Goal: Information Seeking & Learning: Learn about a topic

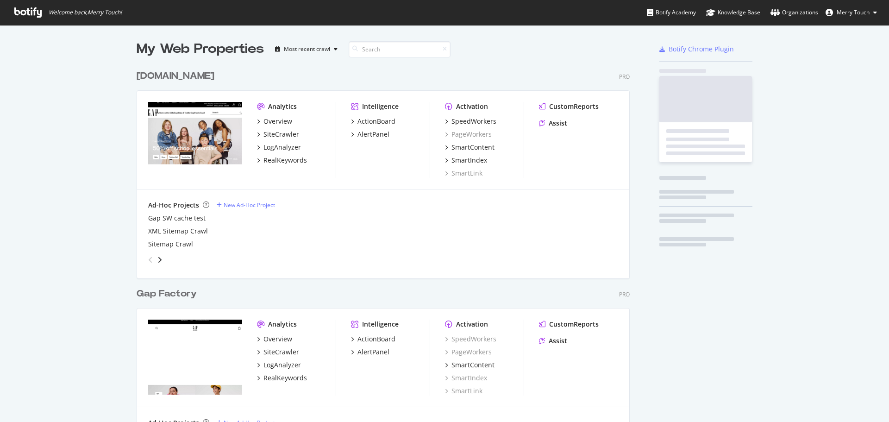
scroll to position [1060, 494]
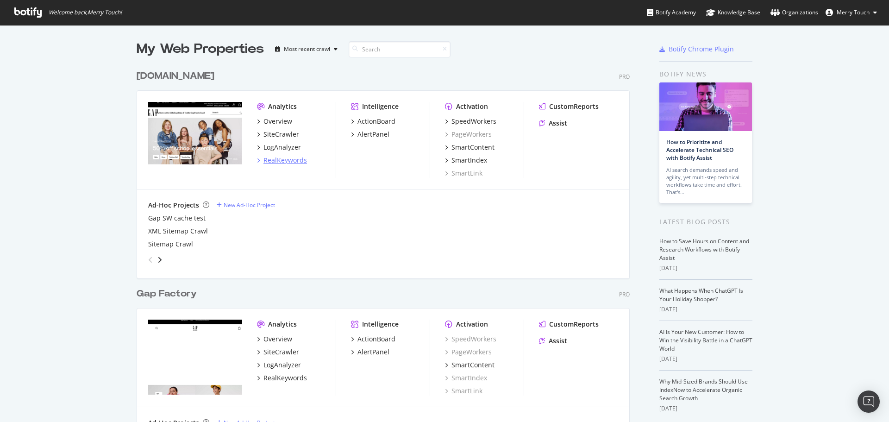
click at [278, 163] on div "RealKeywords" at bounding box center [285, 160] width 44 height 9
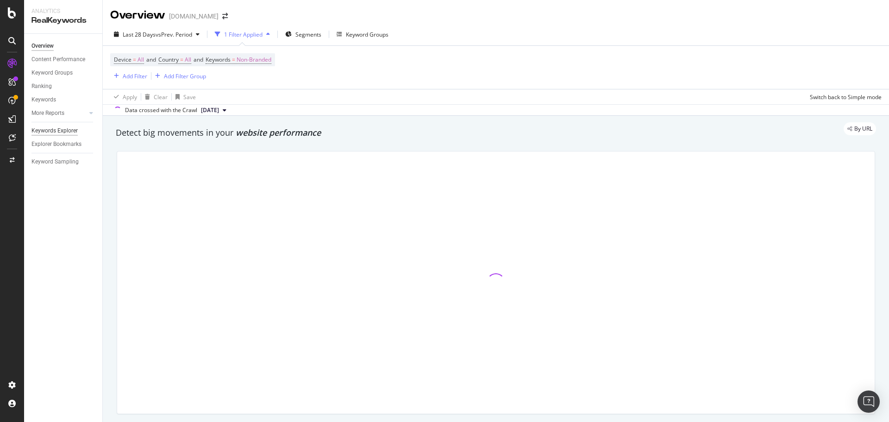
click at [61, 132] on div "Keywords Explorer" at bounding box center [54, 131] width 46 height 10
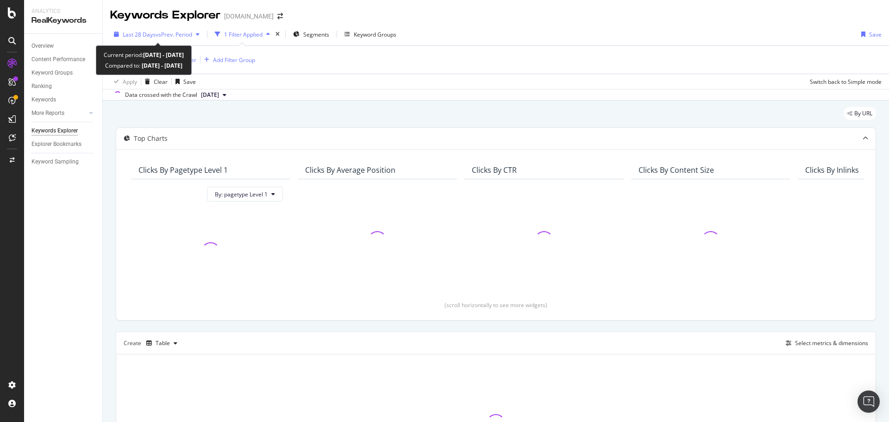
click at [168, 35] on span "vs Prev. Period" at bounding box center [174, 35] width 37 height 8
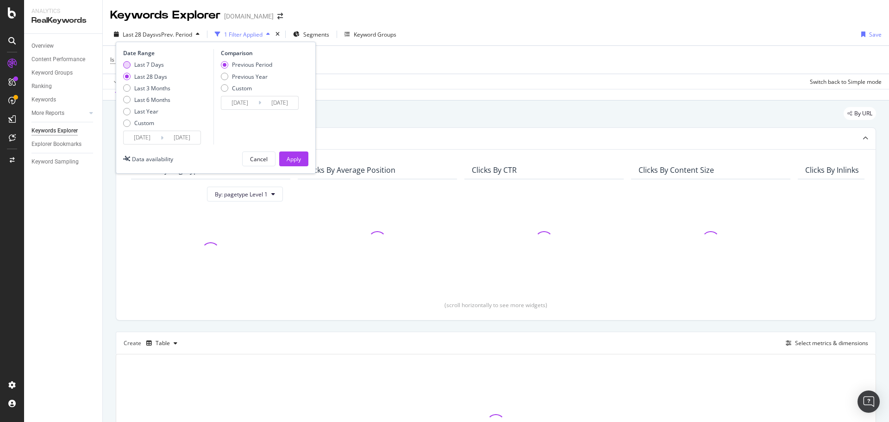
click at [151, 65] on div "Last 7 Days" at bounding box center [149, 65] width 30 height 8
type input "[DATE]"
click at [252, 78] on div "Previous Year" at bounding box center [250, 77] width 36 height 8
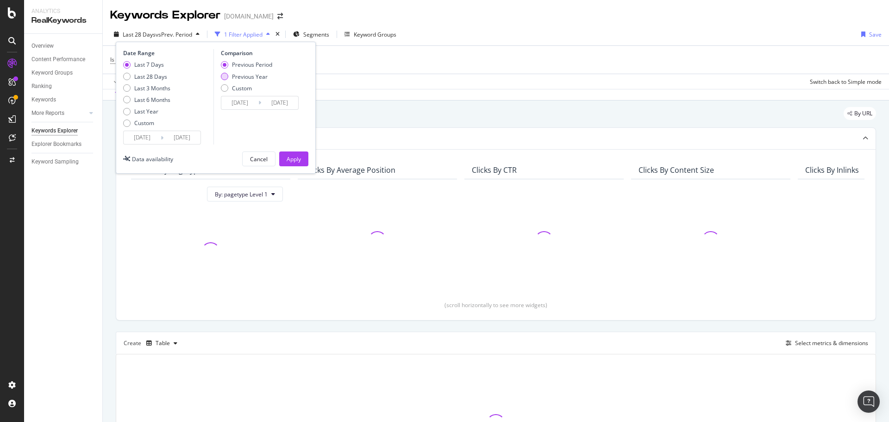
type input "[DATE]"
click at [283, 160] on button "Apply" at bounding box center [293, 158] width 29 height 15
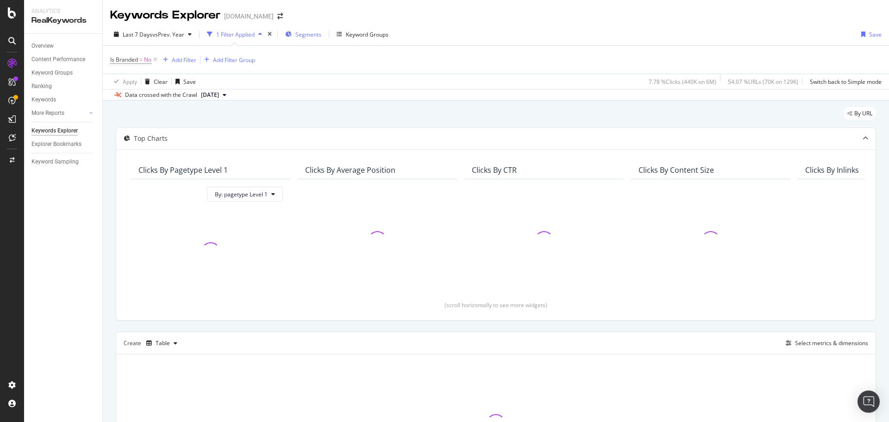
click at [305, 36] on span "Segments" at bounding box center [308, 35] width 26 height 8
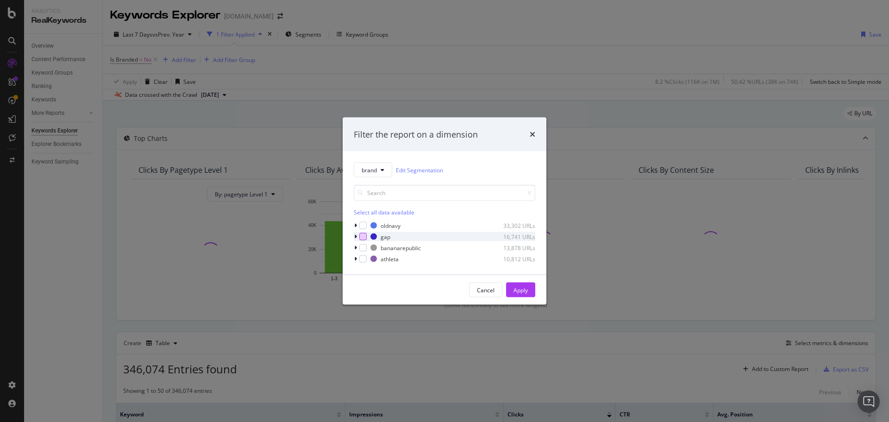
click at [362, 237] on div "modal" at bounding box center [362, 236] width 7 height 7
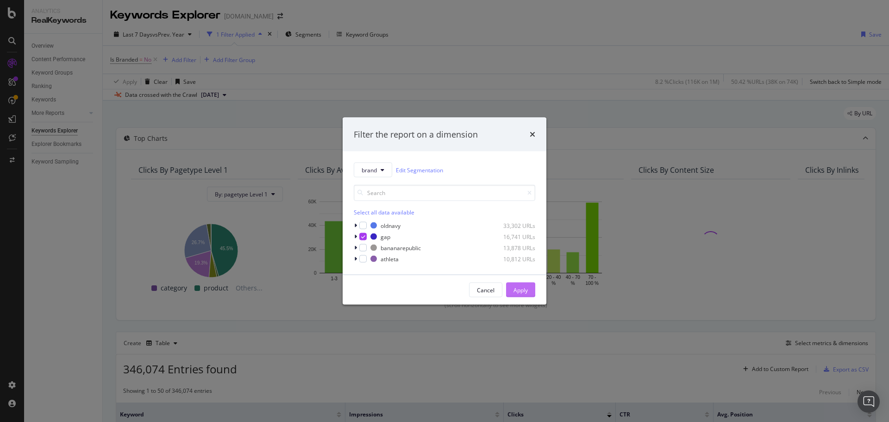
click at [526, 289] on div "Apply" at bounding box center [521, 290] width 14 height 8
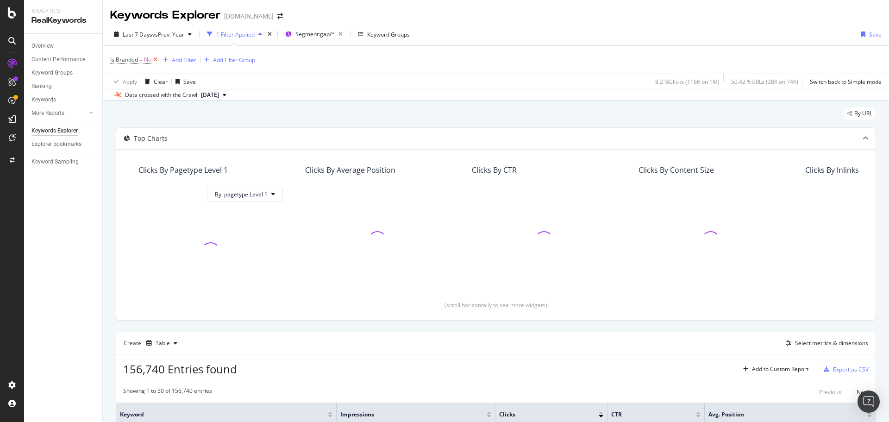
click at [156, 61] on icon at bounding box center [155, 59] width 8 height 9
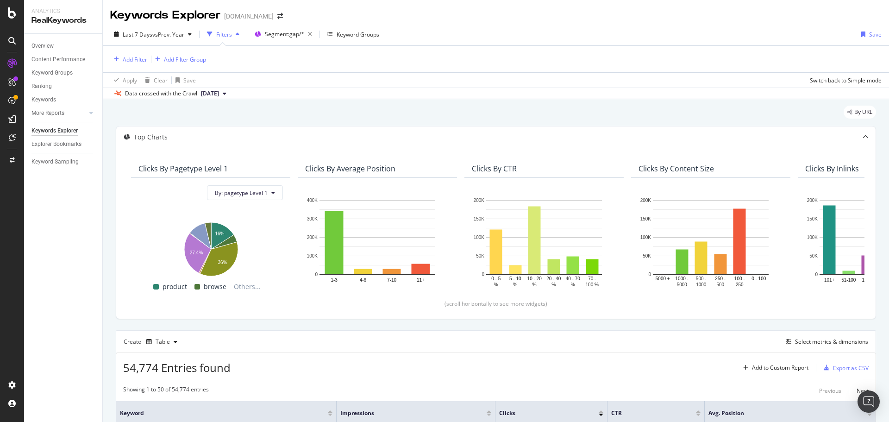
click at [614, 12] on div "Keywords Explorer [DOMAIN_NAME]" at bounding box center [496, 11] width 786 height 23
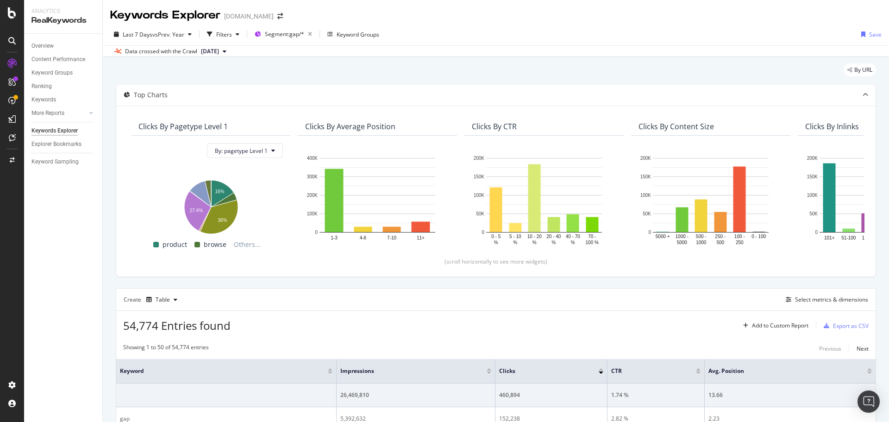
click at [673, 9] on div "Keywords Explorer [DOMAIN_NAME]" at bounding box center [496, 11] width 786 height 23
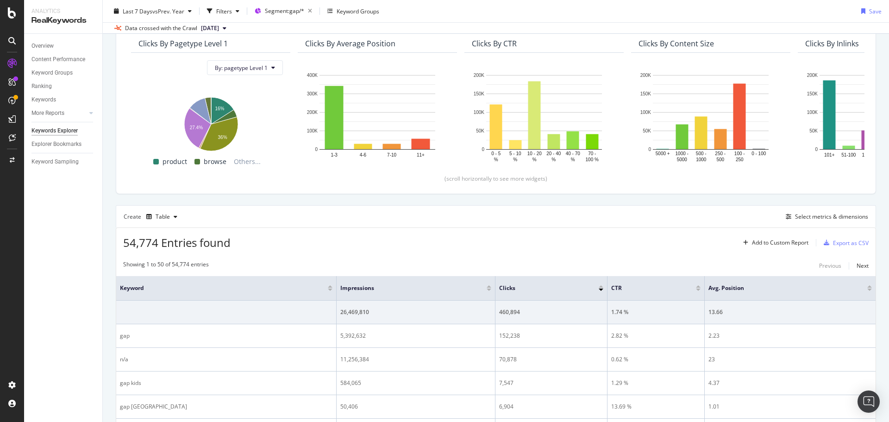
scroll to position [93, 0]
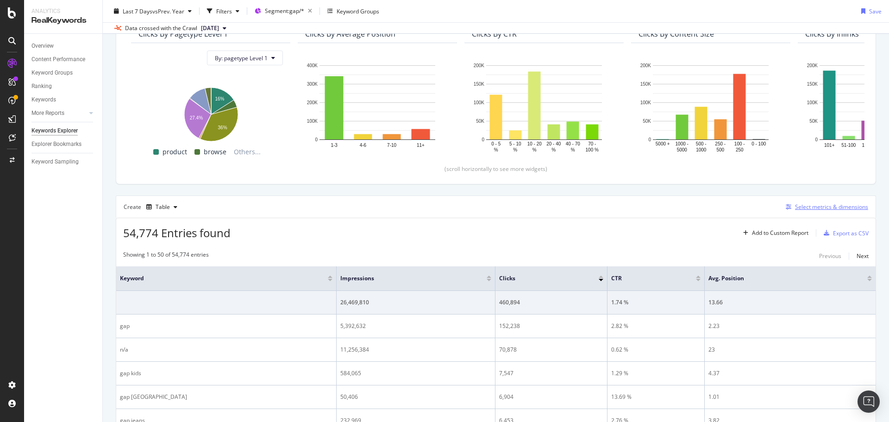
click at [828, 207] on div "Select metrics & dimensions" at bounding box center [831, 207] width 73 height 8
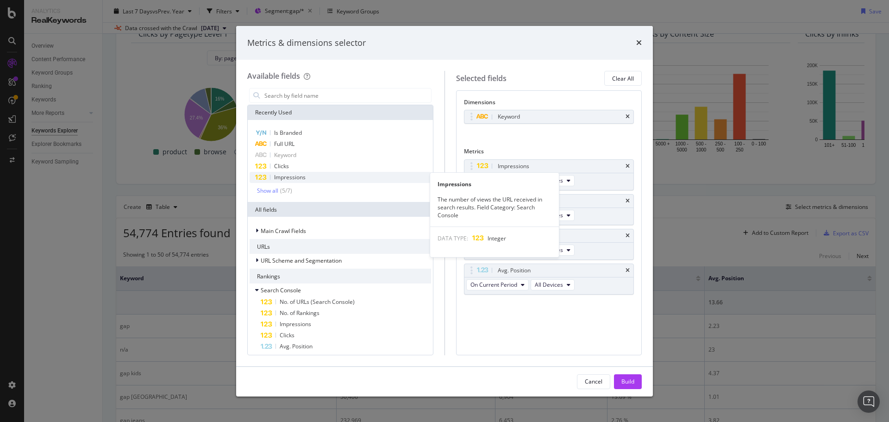
click at [331, 182] on div "Impressions" at bounding box center [341, 177] width 182 height 11
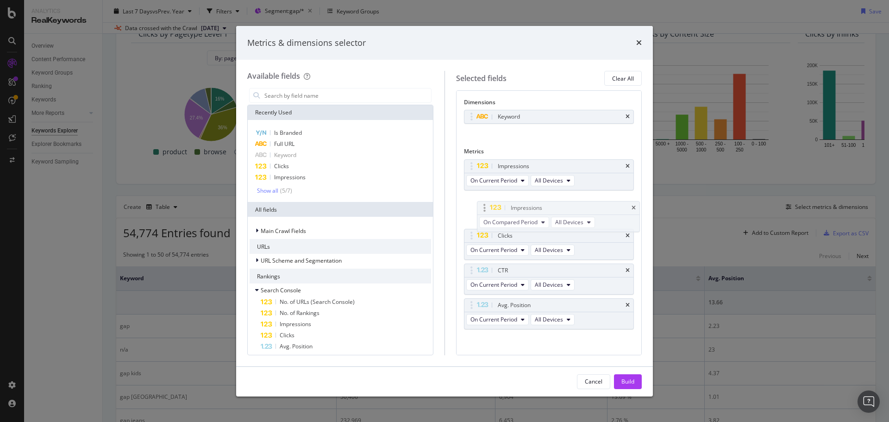
drag, startPoint x: 474, startPoint y: 307, endPoint x: 517, endPoint y: 223, distance: 94.0
click at [486, 205] on body "Analytics RealKeywords Overview Content Performance Keyword Groups Ranking Keyw…" at bounding box center [444, 211] width 889 height 422
click at [523, 219] on span "On Compared Period" at bounding box center [497, 215] width 54 height 8
click at [552, 266] on span "Diff. between Periods - Percentage" at bounding box center [518, 266] width 89 height 8
click at [623, 381] on div "Build" at bounding box center [627, 381] width 13 height 8
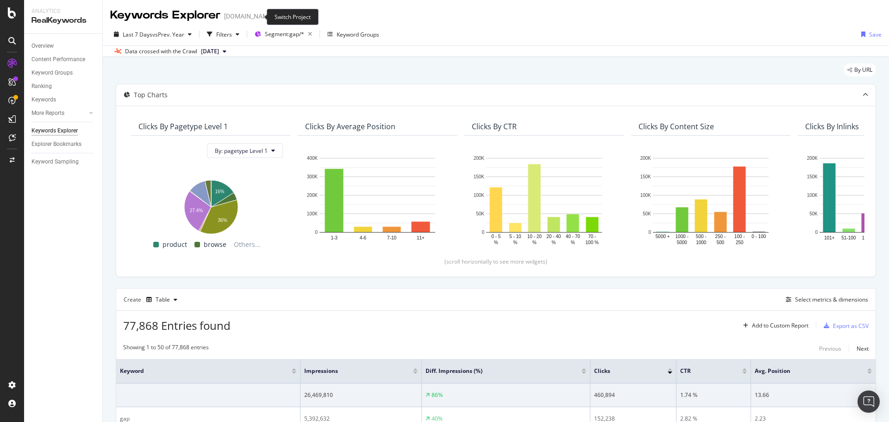
click at [277, 16] on icon "arrow-right-arrow-left" at bounding box center [280, 16] width 6 height 6
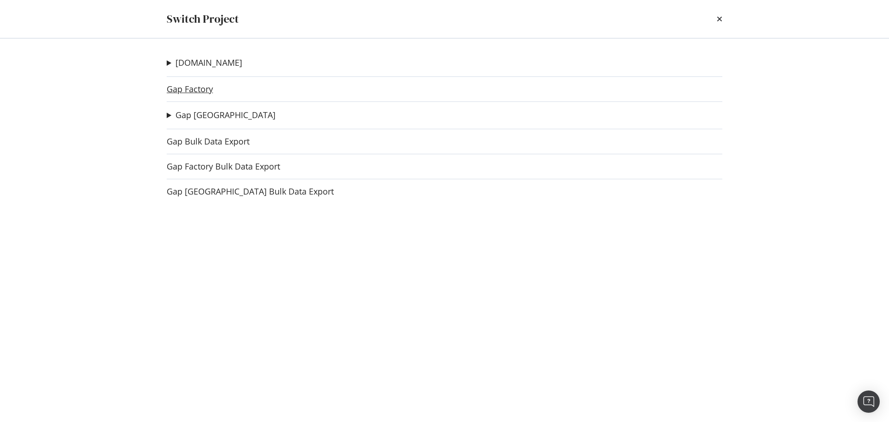
click at [192, 91] on link "Gap Factory" at bounding box center [190, 89] width 46 height 10
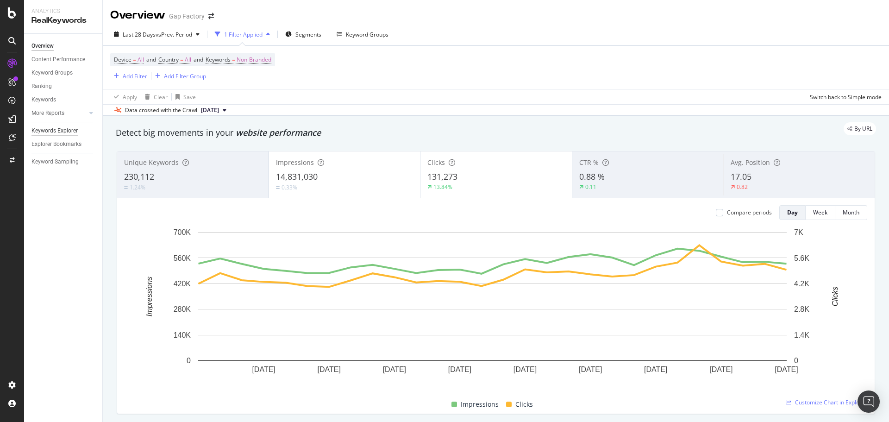
click at [62, 126] on div "Keywords Explorer" at bounding box center [54, 131] width 46 height 10
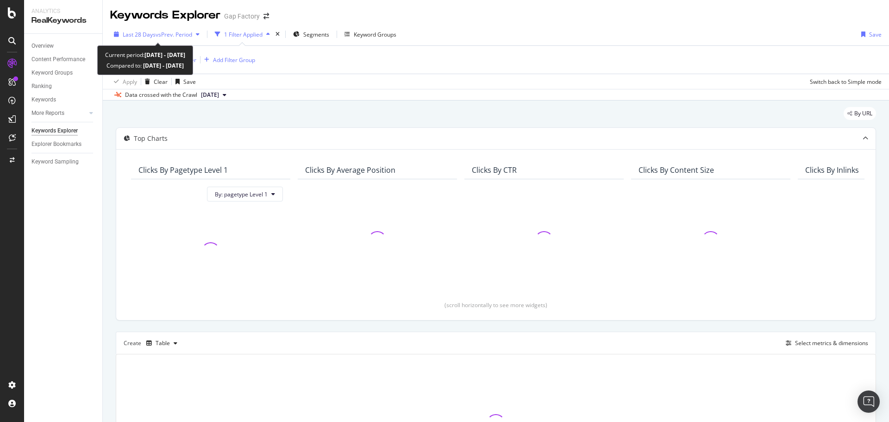
click at [146, 32] on span "Last 28 Days" at bounding box center [139, 35] width 33 height 8
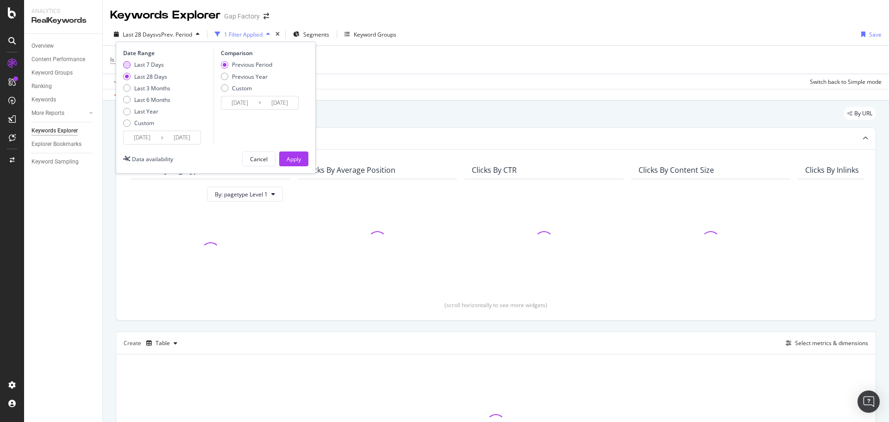
click at [155, 62] on div "Last 7 Days" at bounding box center [149, 65] width 30 height 8
type input "[DATE]"
click at [236, 78] on div "Previous Year" at bounding box center [250, 77] width 36 height 8
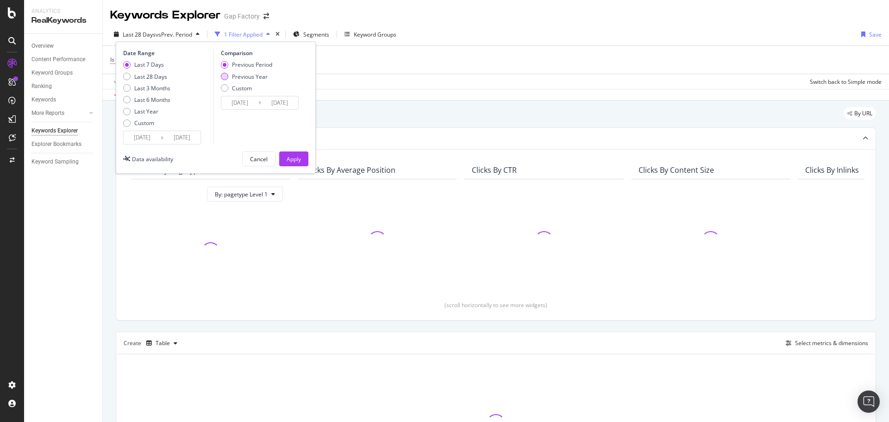
type input "[DATE]"
drag, startPoint x: 288, startPoint y: 147, endPoint x: 291, endPoint y: 161, distance: 13.7
click at [288, 147] on div "Date Range Last 7 Days Last 28 Days Last 3 Months Last 6 Months Last Year Custo…" at bounding box center [216, 108] width 200 height 132
click at [293, 163] on div "Apply" at bounding box center [294, 159] width 14 height 8
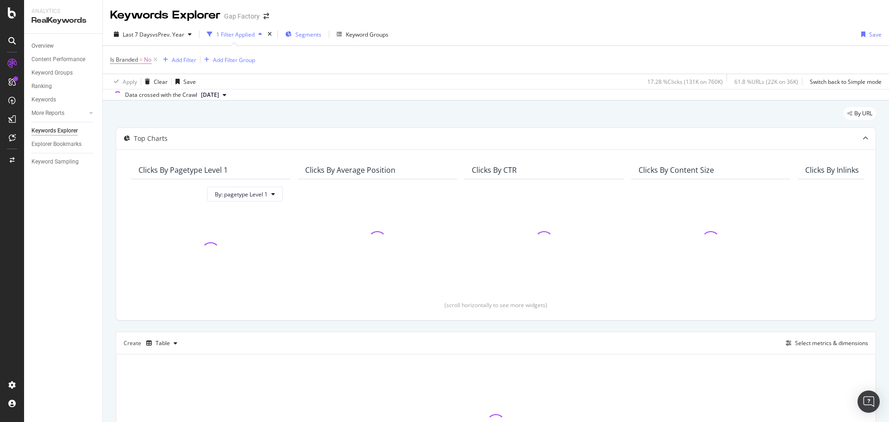
click at [292, 30] on div "Segments" at bounding box center [303, 34] width 36 height 14
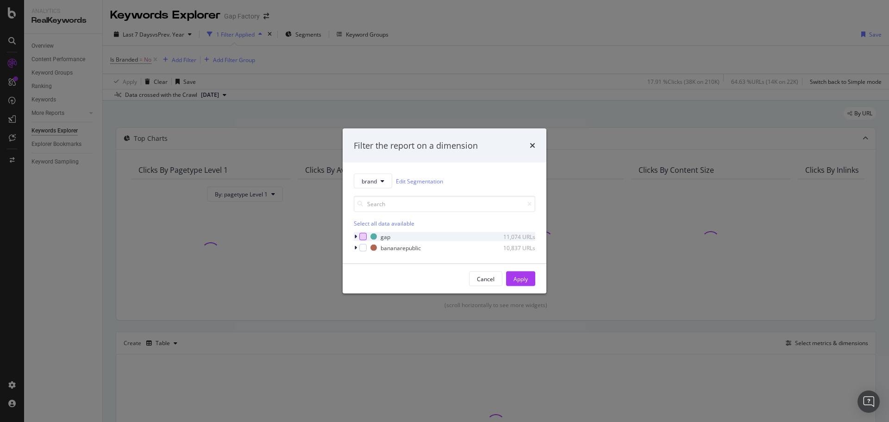
click at [362, 237] on div "modal" at bounding box center [362, 236] width 7 height 7
click at [513, 279] on button "Apply" at bounding box center [520, 278] width 29 height 15
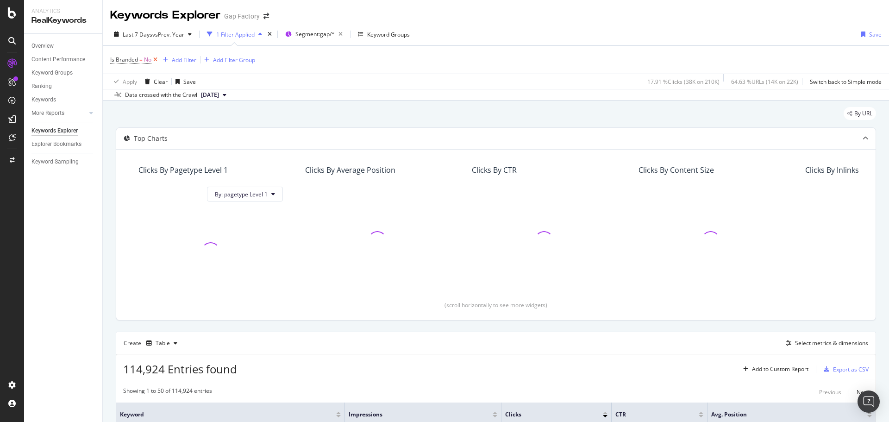
click at [153, 61] on icon at bounding box center [155, 59] width 8 height 9
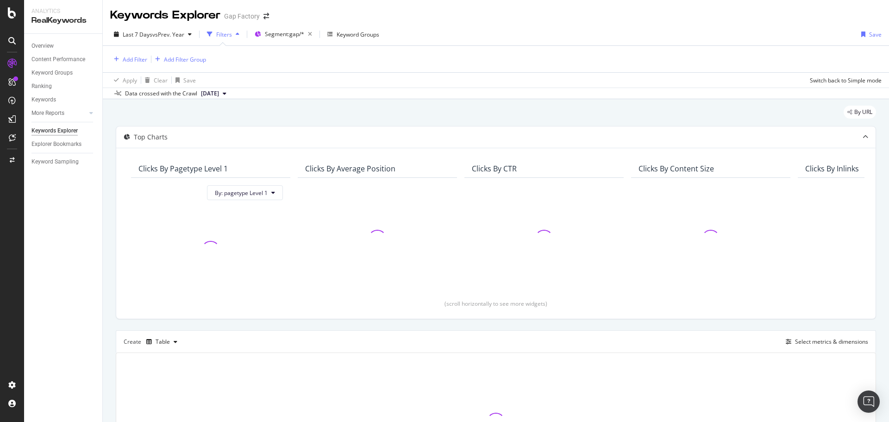
click at [105, 168] on div "By URL Top Charts Clicks By pagetype Level 1 By: pagetype Level 1 Clicks By Ave…" at bounding box center [496, 311] width 786 height 425
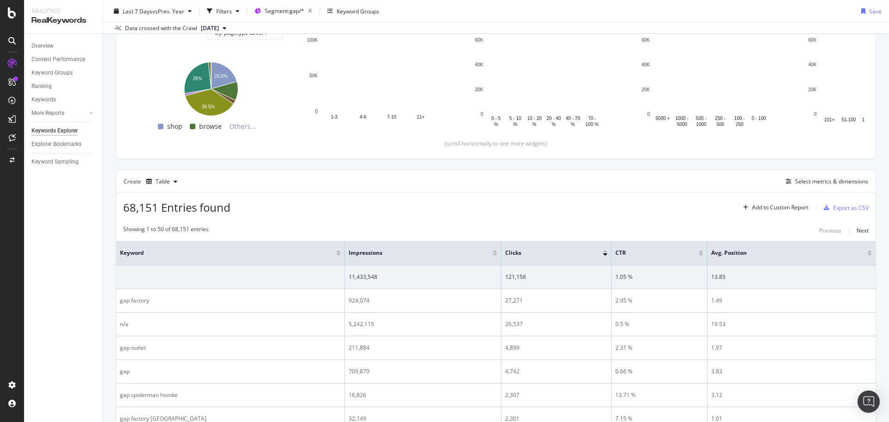
scroll to position [139, 0]
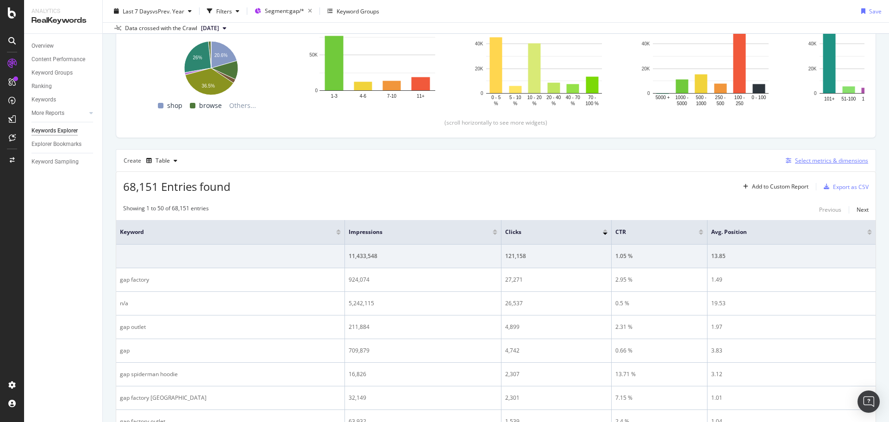
click at [798, 161] on div "Select metrics & dimensions" at bounding box center [831, 161] width 73 height 8
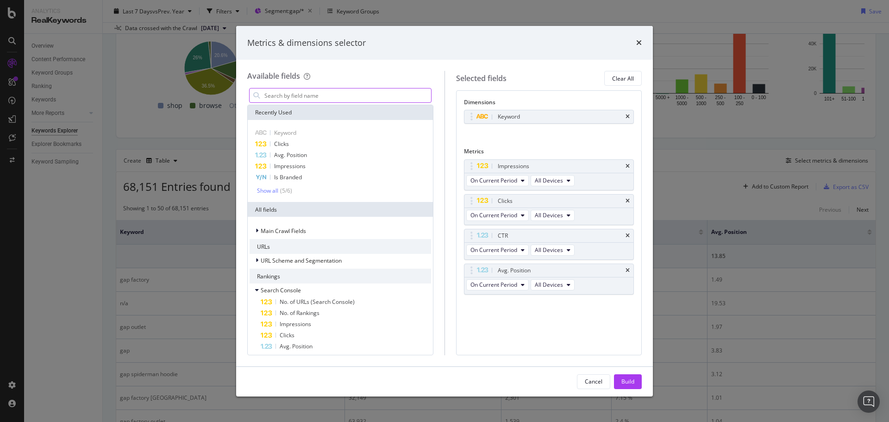
click at [302, 95] on input "modal" at bounding box center [347, 95] width 168 height 14
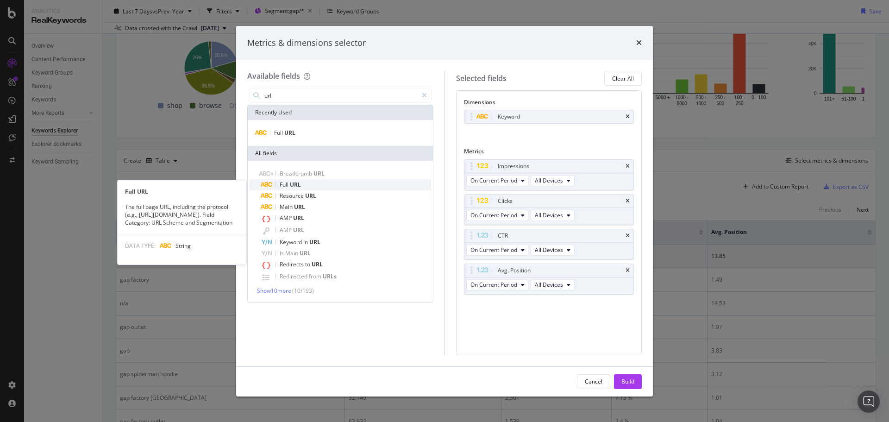
type input "url"
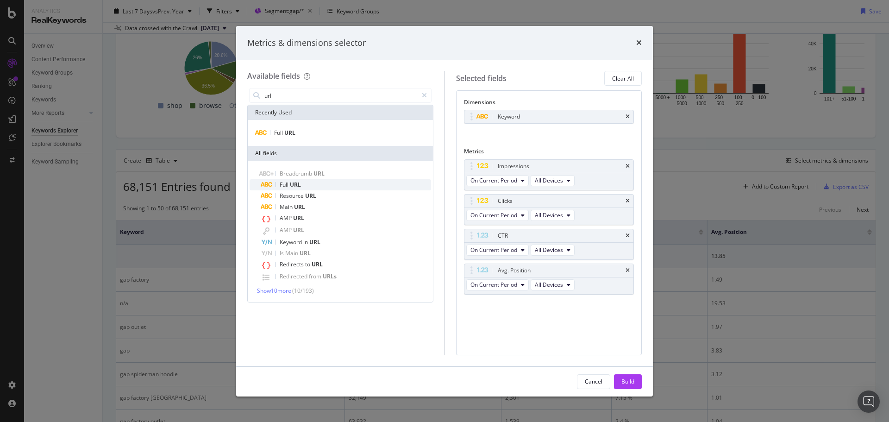
click at [356, 182] on div "Full URL" at bounding box center [346, 184] width 170 height 11
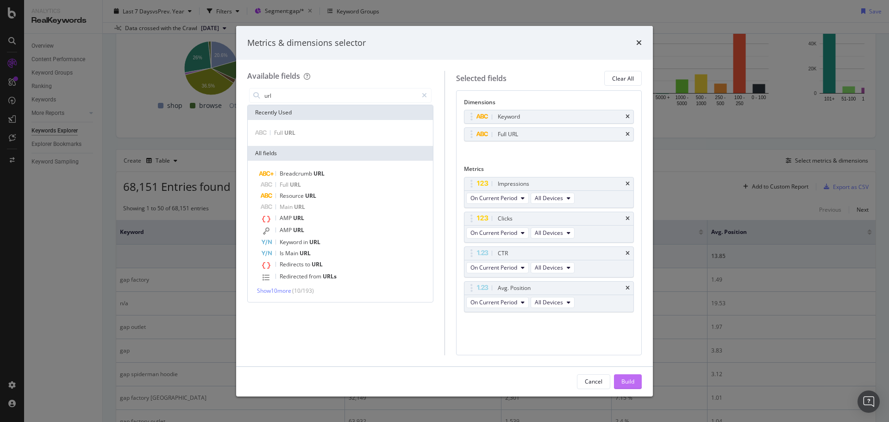
click at [618, 375] on button "Build" at bounding box center [628, 381] width 28 height 15
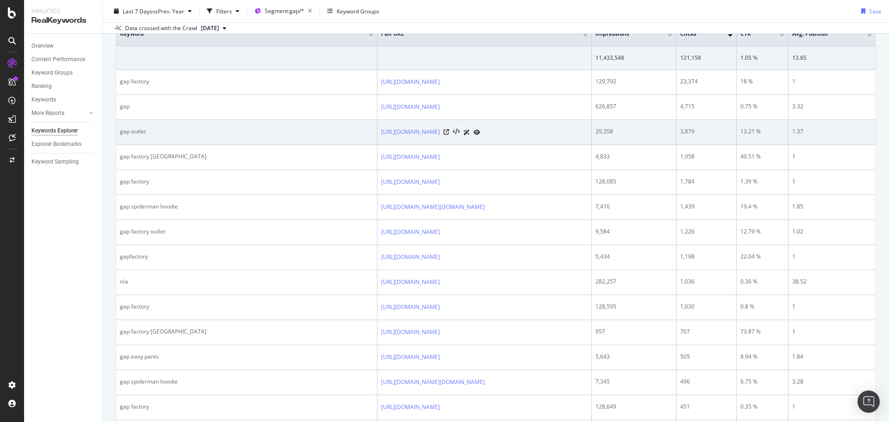
scroll to position [338, 0]
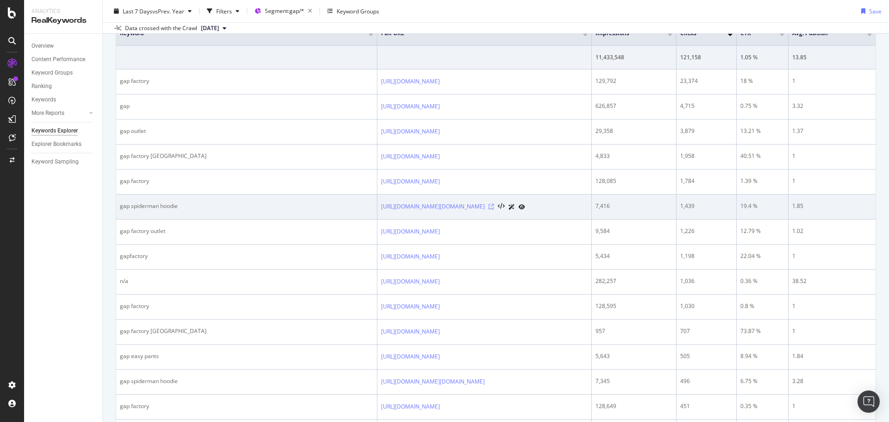
click at [494, 205] on icon at bounding box center [492, 207] width 6 height 6
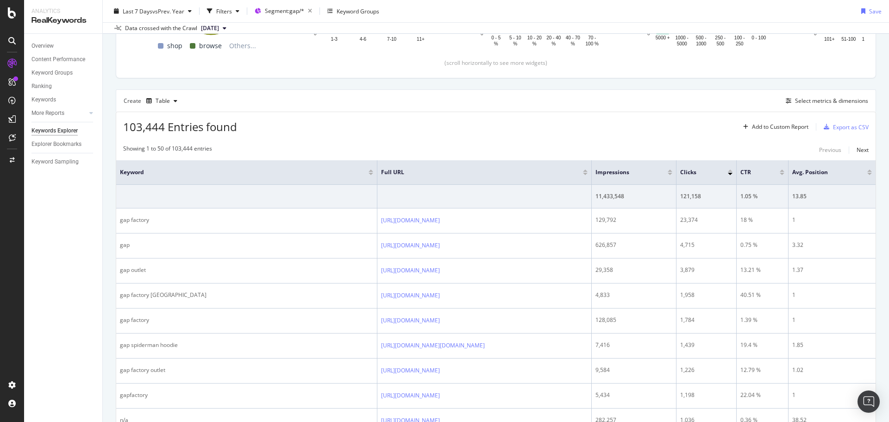
click at [802, 107] on div "Create Table Select metrics & dimensions" at bounding box center [496, 100] width 760 height 22
click at [802, 104] on div "Select metrics & dimensions" at bounding box center [831, 101] width 73 height 8
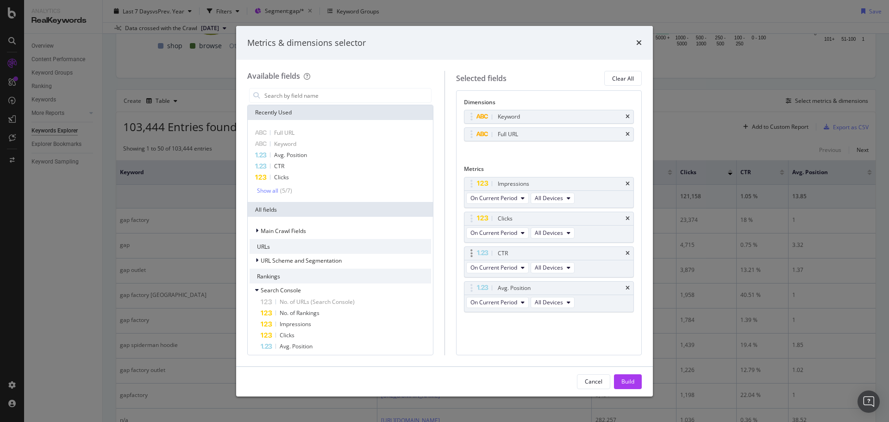
click at [630, 252] on div "CTR" at bounding box center [548, 253] width 169 height 13
click at [627, 254] on icon "times" at bounding box center [628, 254] width 4 height 6
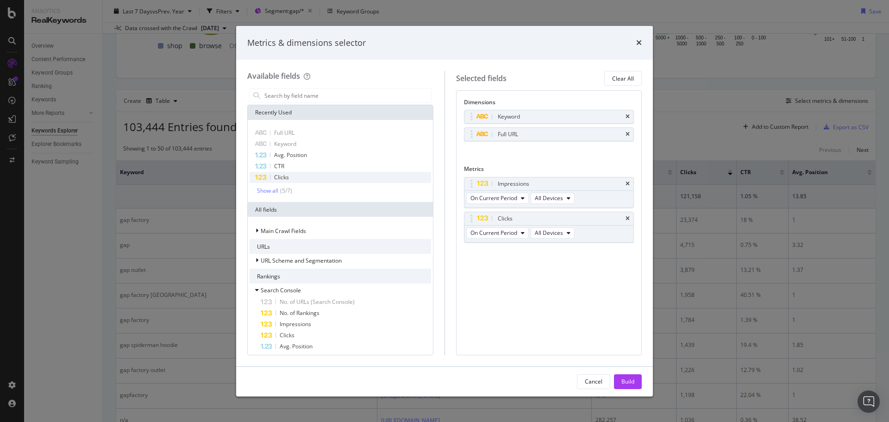
click at [288, 177] on span "Clicks" at bounding box center [281, 177] width 15 height 8
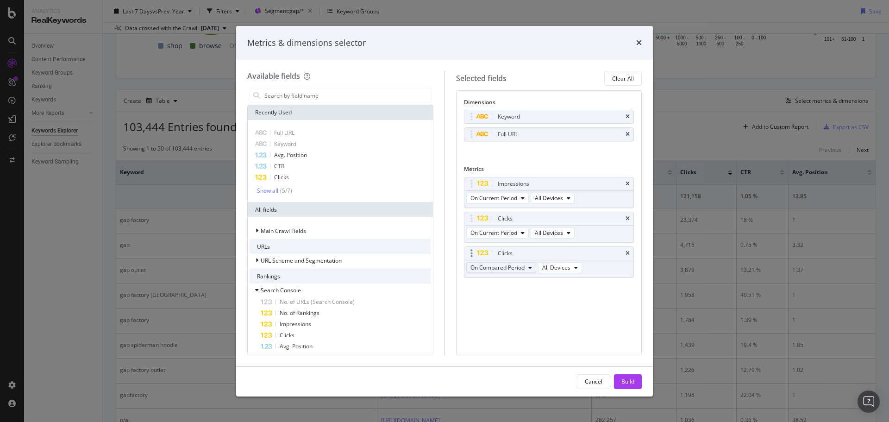
click at [528, 268] on icon "modal" at bounding box center [530, 268] width 4 height 6
click at [532, 314] on span "Diff. between Periods - Percentage" at bounding box center [518, 318] width 89 height 8
click at [321, 96] on input "modal" at bounding box center [347, 95] width 168 height 14
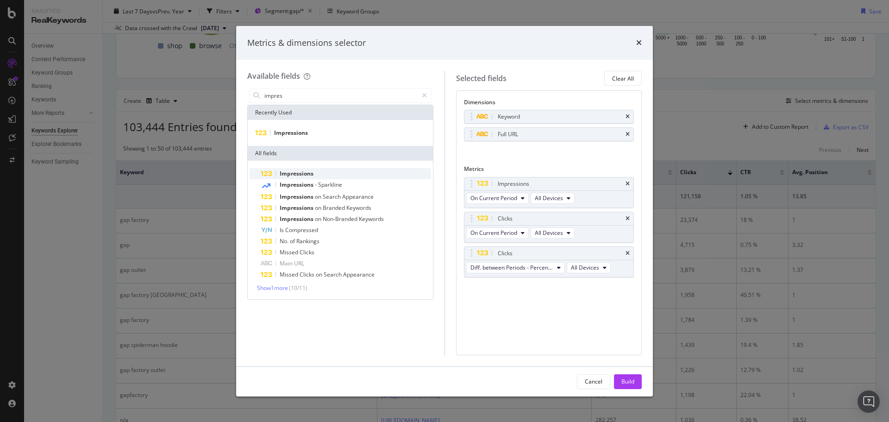
click at [328, 173] on div "Impressions" at bounding box center [346, 173] width 170 height 11
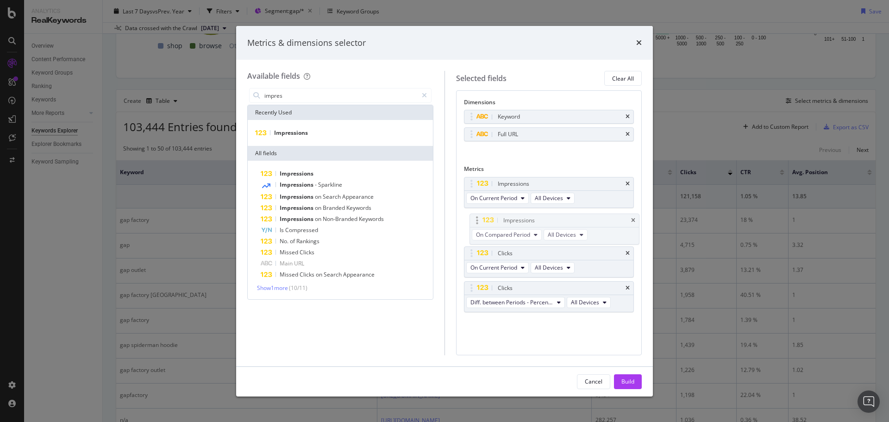
drag, startPoint x: 473, startPoint y: 288, endPoint x: 479, endPoint y: 217, distance: 70.6
click at [479, 218] on body "Analytics RealKeywords Overview Content Performance Keyword Groups Ranking Keyw…" at bounding box center [444, 211] width 889 height 422
click at [521, 236] on span "On Compared Period" at bounding box center [497, 233] width 54 height 8
click at [543, 282] on span "Diff. between Periods - Percentage" at bounding box center [518, 284] width 89 height 8
click at [311, 96] on input "impres" at bounding box center [340, 95] width 154 height 14
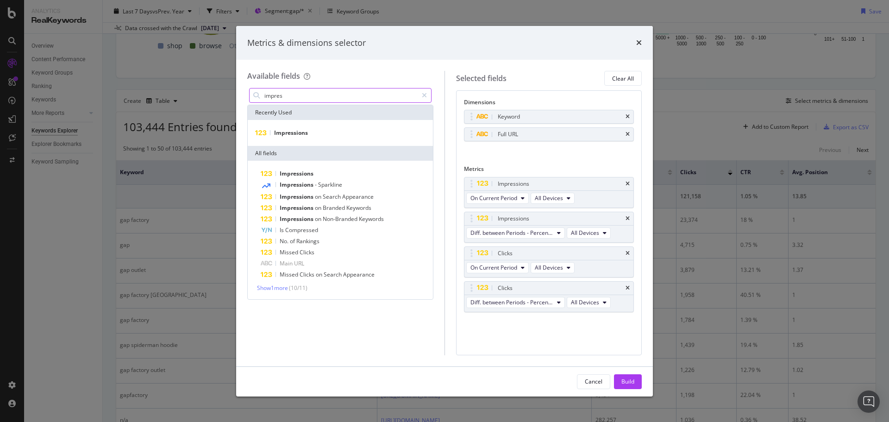
click at [311, 96] on input "impres" at bounding box center [340, 95] width 154 height 14
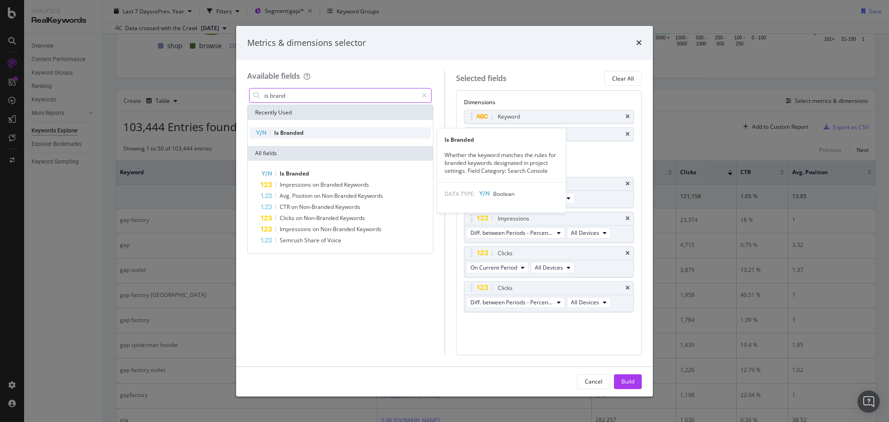
type input "is brand"
click at [309, 130] on div "Is Branded" at bounding box center [341, 132] width 182 height 11
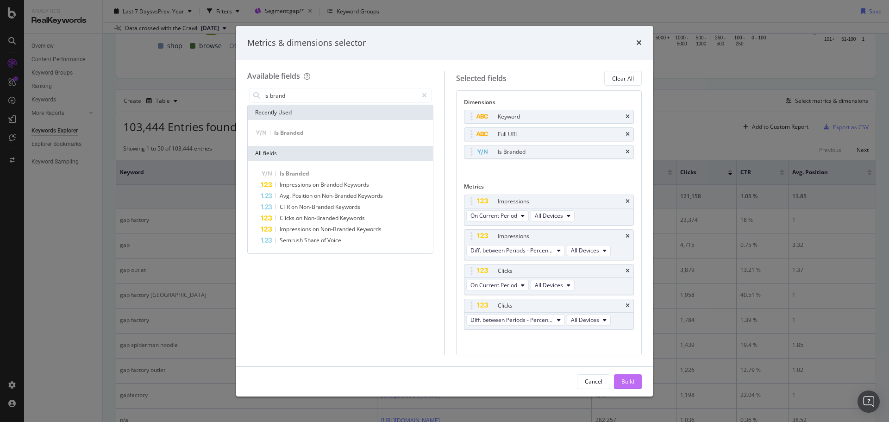
click at [634, 382] on button "Build" at bounding box center [628, 381] width 28 height 15
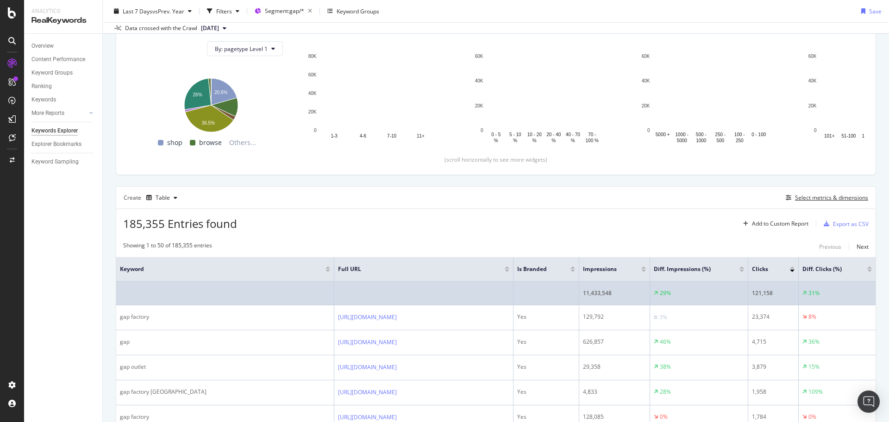
scroll to position [152, 0]
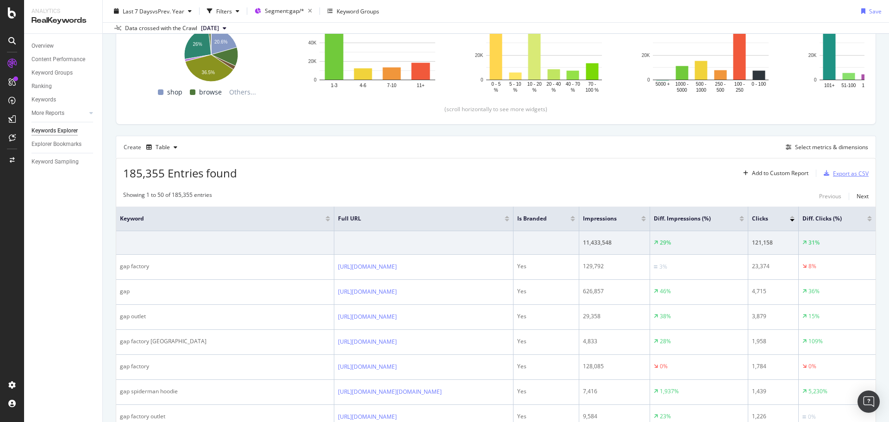
click at [833, 172] on div "Export as CSV" at bounding box center [851, 173] width 36 height 8
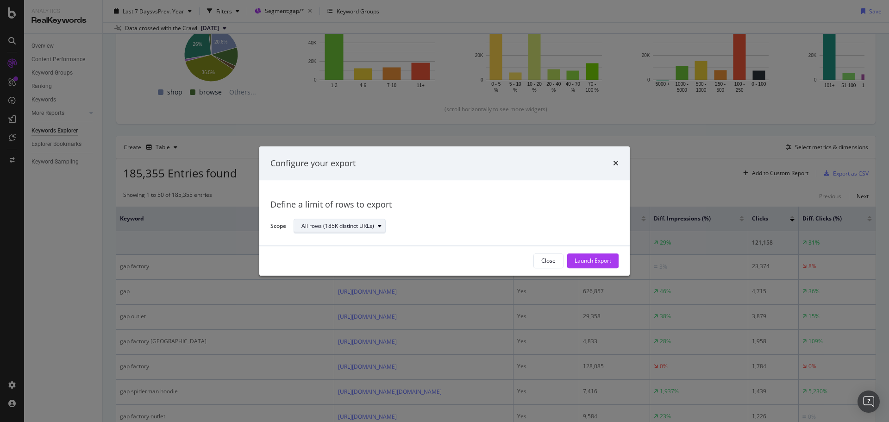
click at [374, 229] on div "All rows (185K distinct URLs)" at bounding box center [337, 227] width 73 height 6
click at [357, 254] on div "Define a limit" at bounding box center [344, 257] width 93 height 12
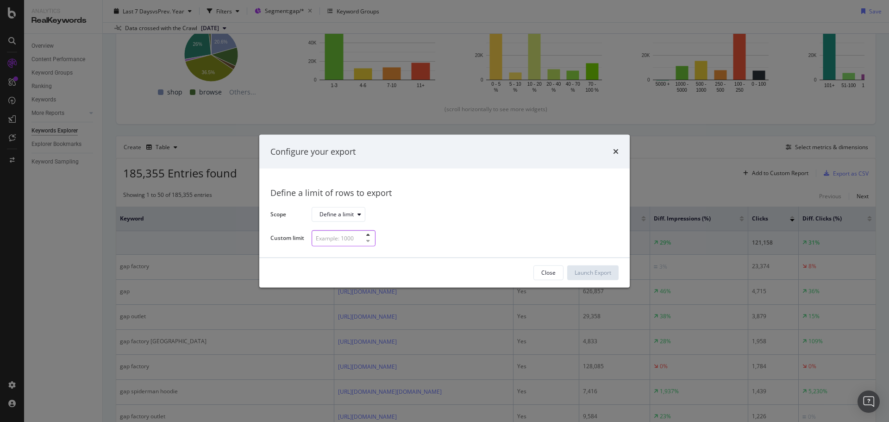
click at [354, 238] on input "modal" at bounding box center [344, 238] width 64 height 16
type input "500"
click at [590, 269] on div "Launch Export" at bounding box center [593, 273] width 37 height 8
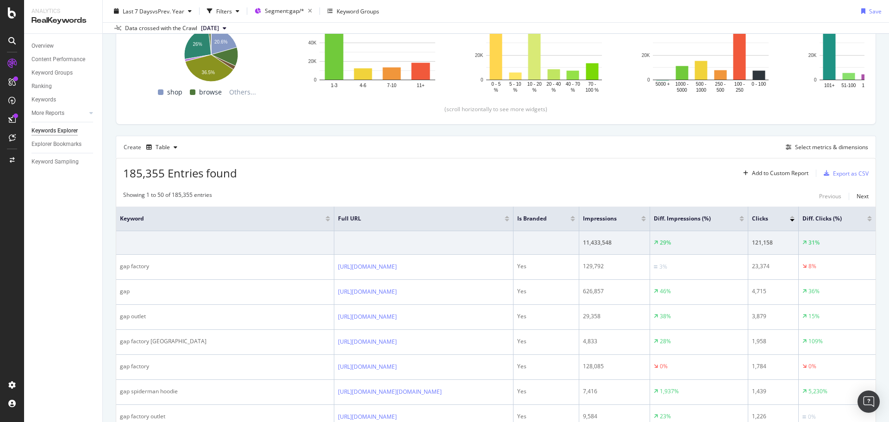
click at [604, 6] on div "Last 7 Days vs Prev. Year Filters Segment: gap/* Keyword Groups Save" at bounding box center [496, 13] width 786 height 19
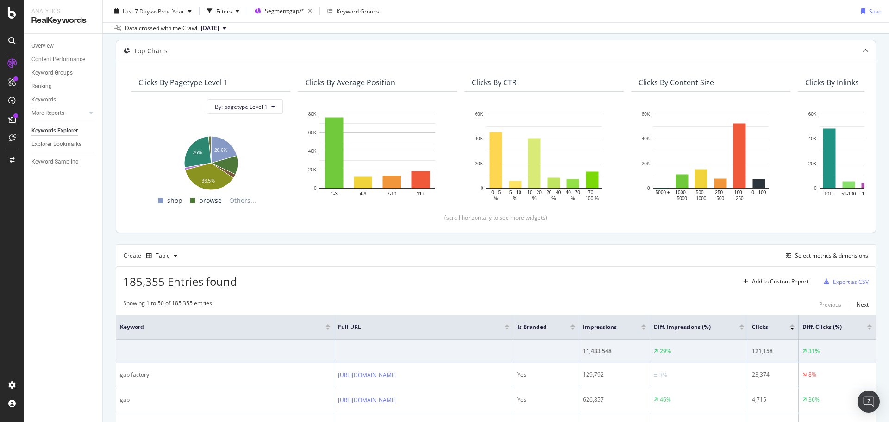
scroll to position [0, 0]
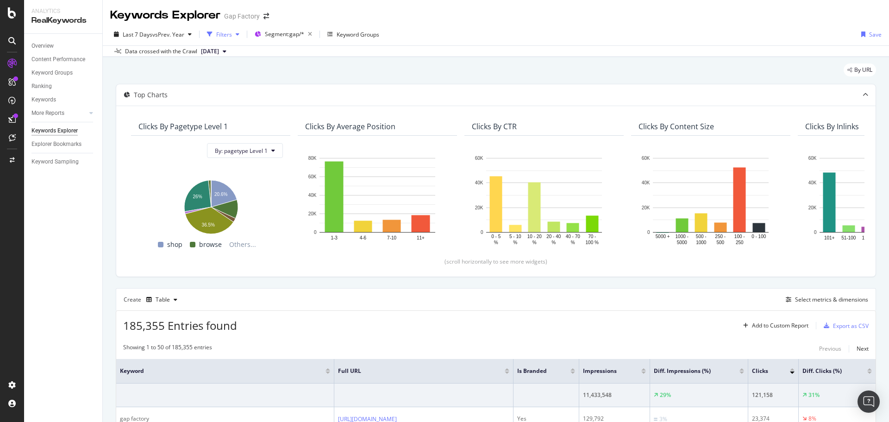
click at [228, 36] on div "Filters" at bounding box center [224, 35] width 16 height 8
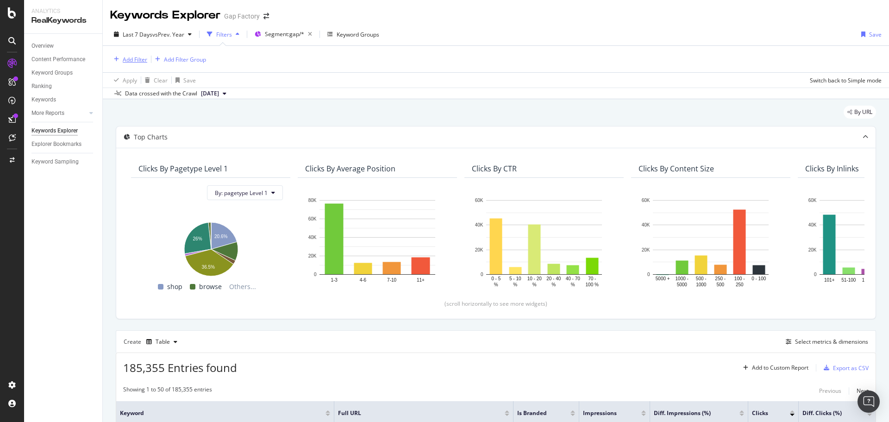
click at [123, 56] on div "Add Filter" at bounding box center [135, 60] width 25 height 8
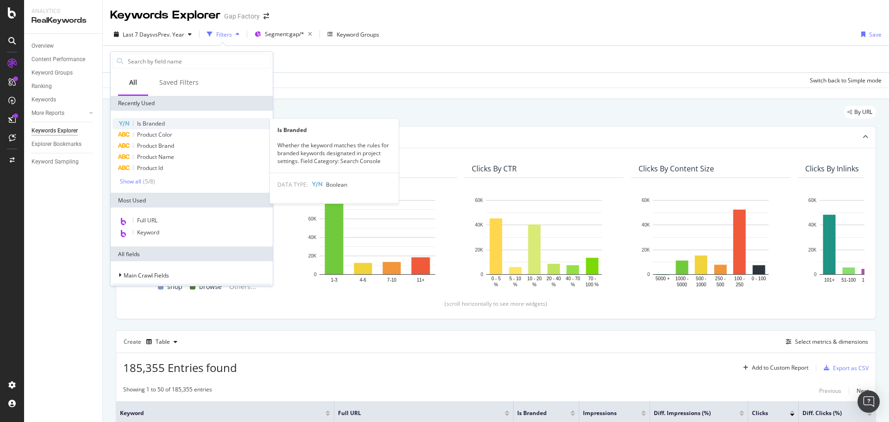
click at [159, 123] on span "Is Branded" at bounding box center [151, 123] width 28 height 8
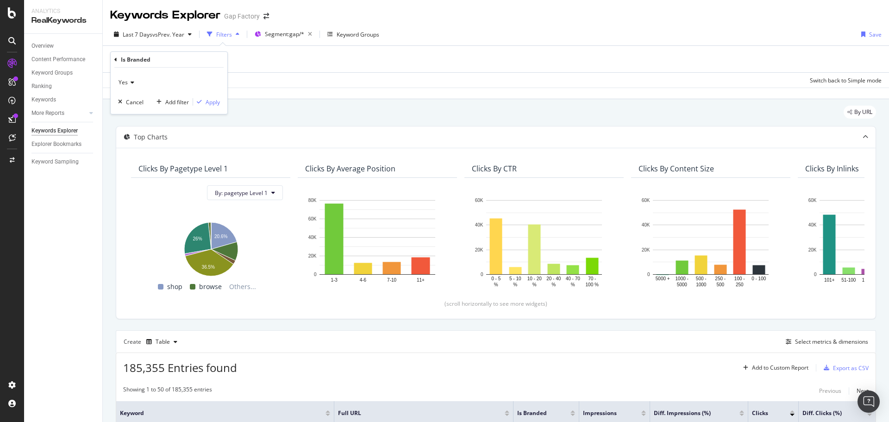
click at [134, 85] on div "Yes" at bounding box center [169, 82] width 102 height 15
click at [135, 111] on div "No" at bounding box center [169, 113] width 99 height 12
click at [213, 97] on button "Apply" at bounding box center [206, 101] width 27 height 9
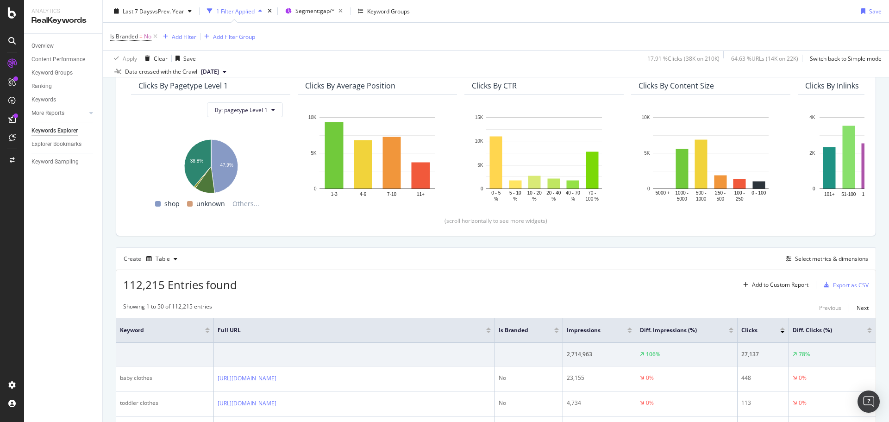
scroll to position [185, 0]
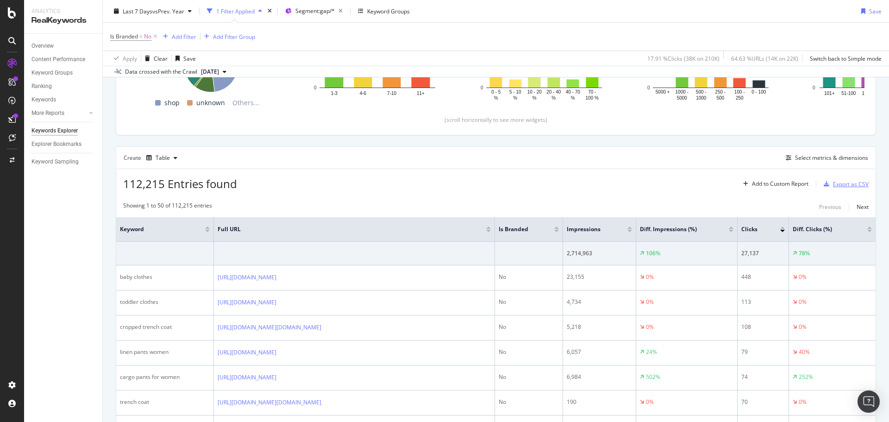
click at [845, 184] on div "Export as CSV" at bounding box center [851, 184] width 36 height 8
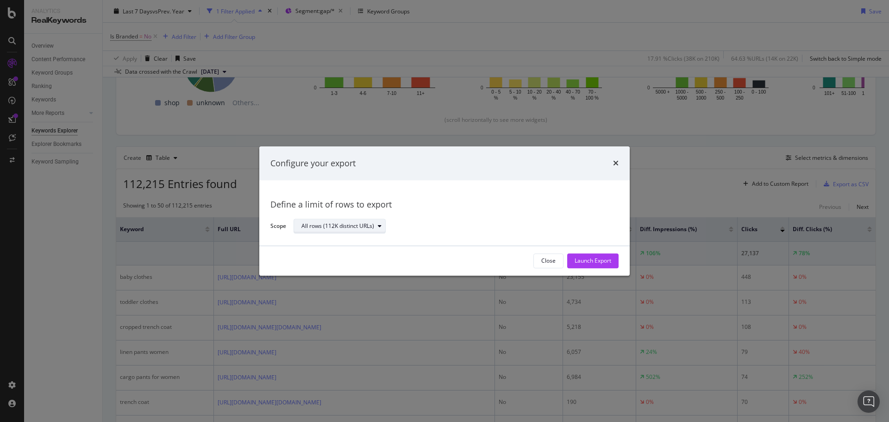
click at [348, 222] on div "All rows (112K distinct URLs)" at bounding box center [343, 226] width 84 height 13
click at [337, 257] on div "Define a limit" at bounding box center [322, 257] width 34 height 8
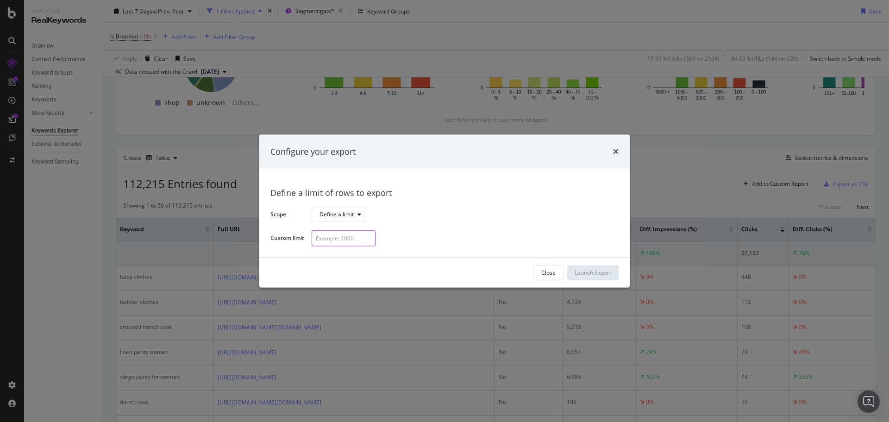
click at [340, 231] on input "modal" at bounding box center [344, 238] width 64 height 16
type input "300"
click at [572, 269] on button "Launch Export" at bounding box center [592, 272] width 51 height 15
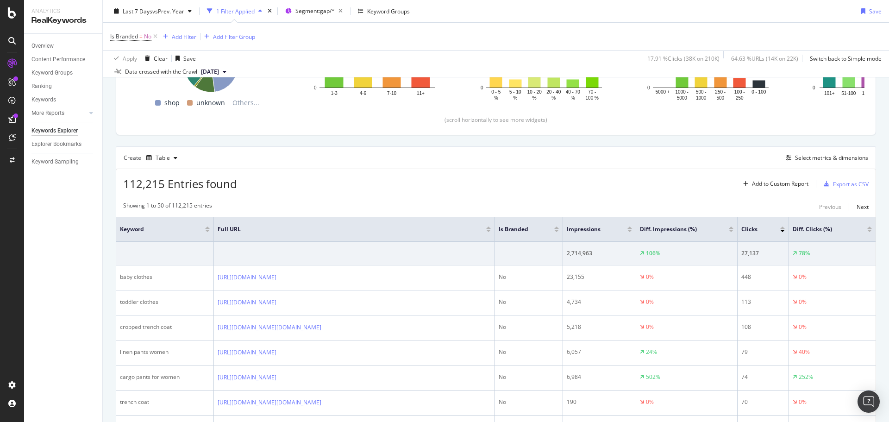
click at [657, 28] on div "Is Branded = No Add Filter Add Filter Group" at bounding box center [495, 37] width 771 height 28
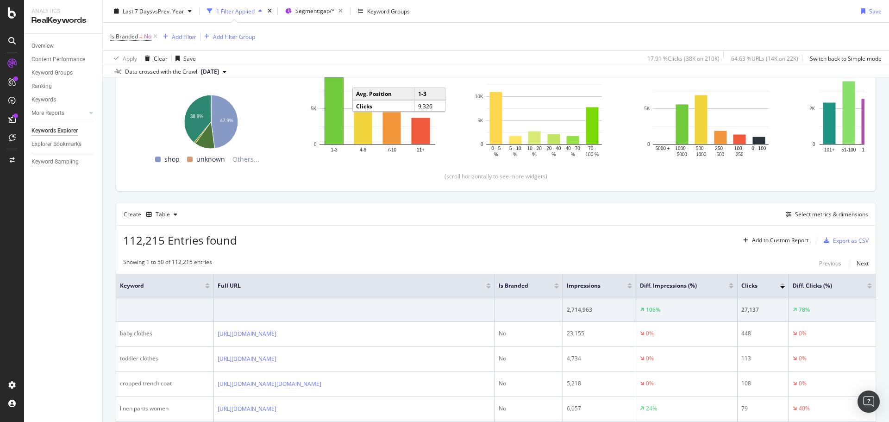
scroll to position [0, 0]
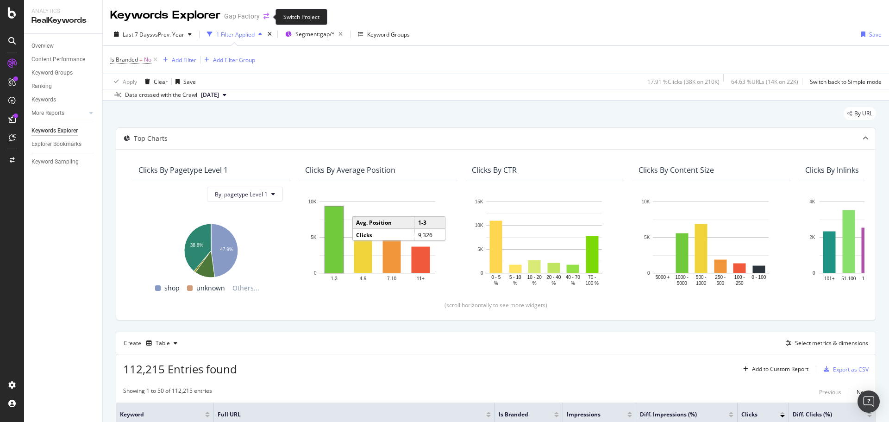
click at [264, 15] on icon "arrow-right-arrow-left" at bounding box center [266, 16] width 6 height 6
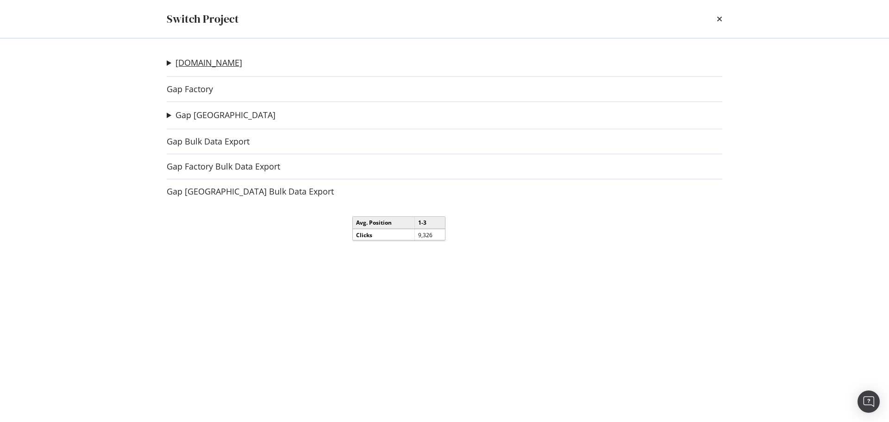
click at [200, 64] on link "[DOMAIN_NAME]" at bounding box center [208, 63] width 67 height 10
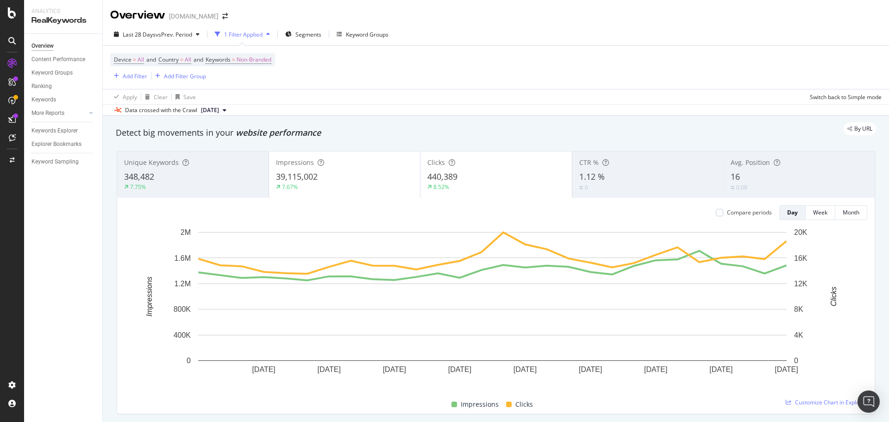
drag, startPoint x: 34, startPoint y: 130, endPoint x: 25, endPoint y: 132, distance: 9.5
click at [34, 130] on div "Keywords Explorer" at bounding box center [54, 131] width 46 height 10
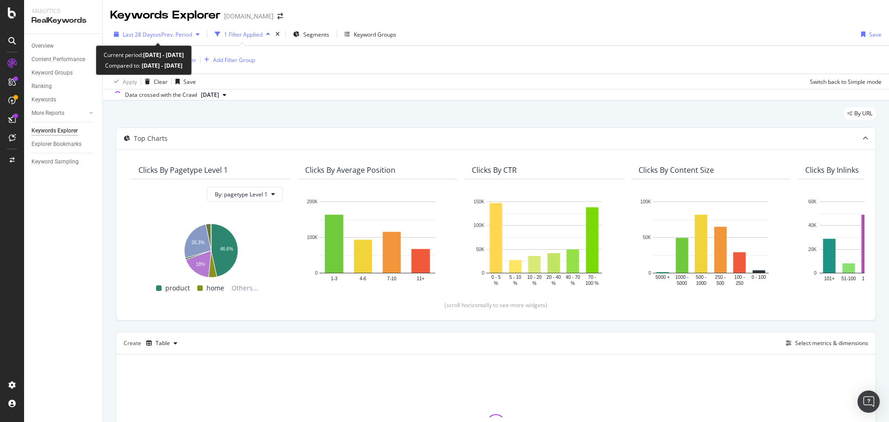
click at [157, 37] on span "vs Prev. Period" at bounding box center [174, 35] width 37 height 8
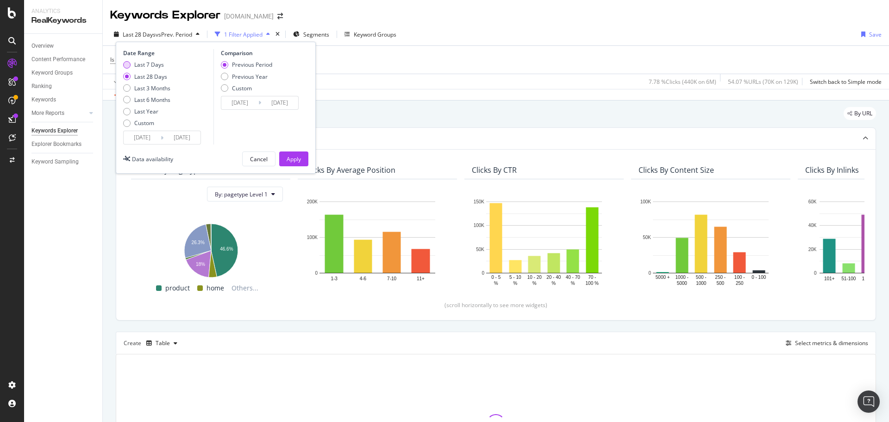
click at [152, 64] on div "Last 7 Days" at bounding box center [149, 65] width 30 height 8
type input "[DATE]"
click at [232, 74] on div "Previous Year" at bounding box center [250, 77] width 36 height 8
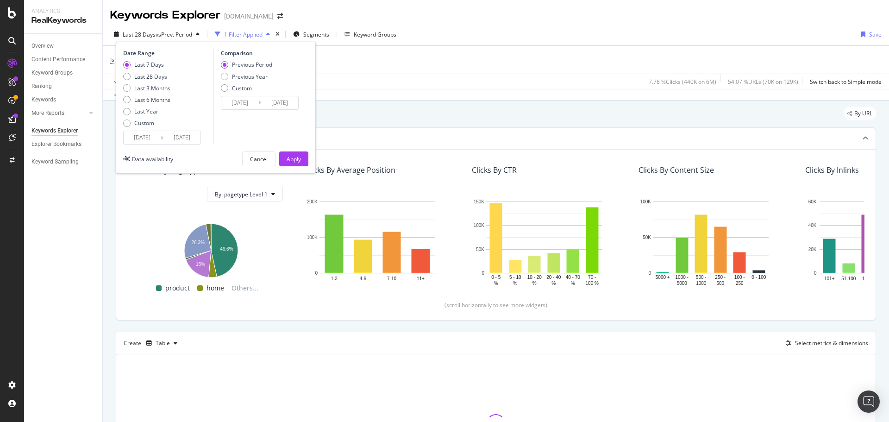
type input "[DATE]"
drag, startPoint x: 301, startPoint y: 155, endPoint x: 299, endPoint y: 61, distance: 94.5
click at [300, 155] on div "Apply" at bounding box center [294, 159] width 14 height 8
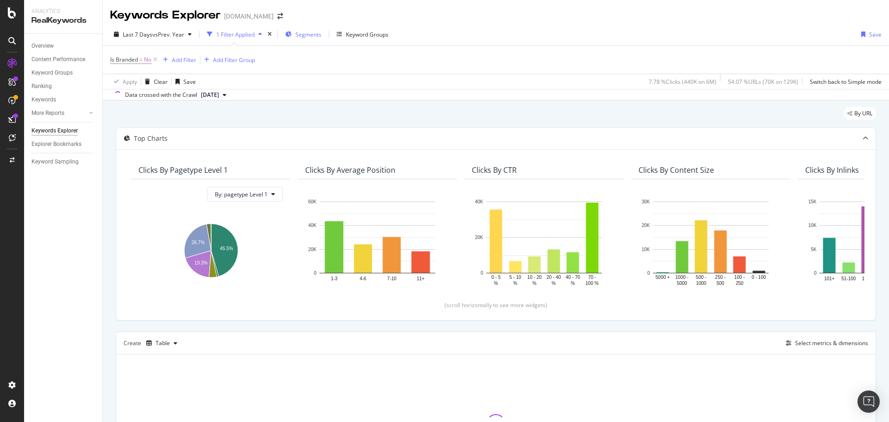
click at [302, 36] on span "Segments" at bounding box center [308, 35] width 26 height 8
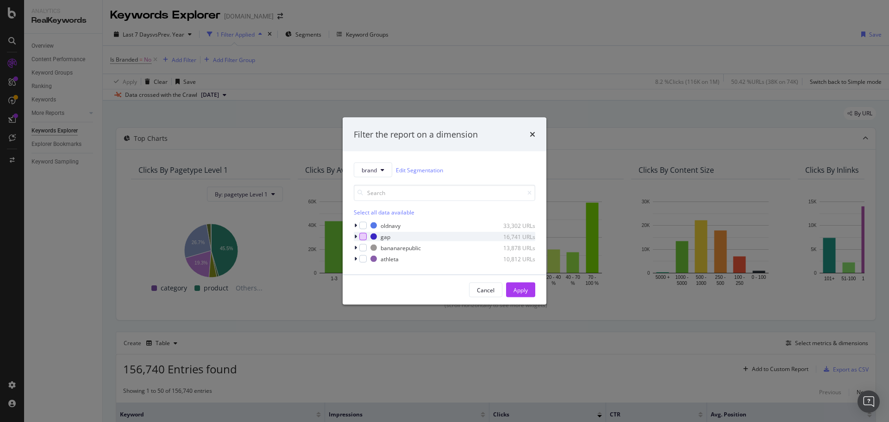
click at [363, 237] on div "modal" at bounding box center [362, 236] width 7 height 7
click at [518, 288] on div "Apply" at bounding box center [521, 290] width 14 height 8
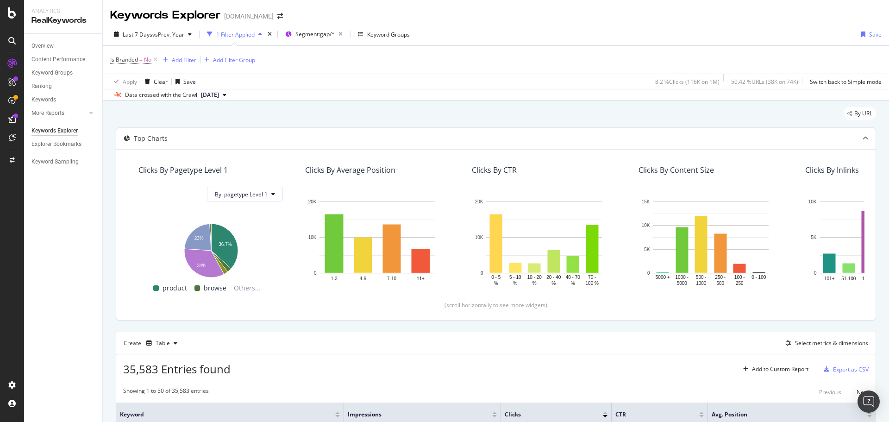
click at [639, 19] on div "Keywords Explorer [DOMAIN_NAME]" at bounding box center [496, 11] width 786 height 23
click at [494, 14] on div "Keywords Explorer [DOMAIN_NAME]" at bounding box center [496, 11] width 786 height 23
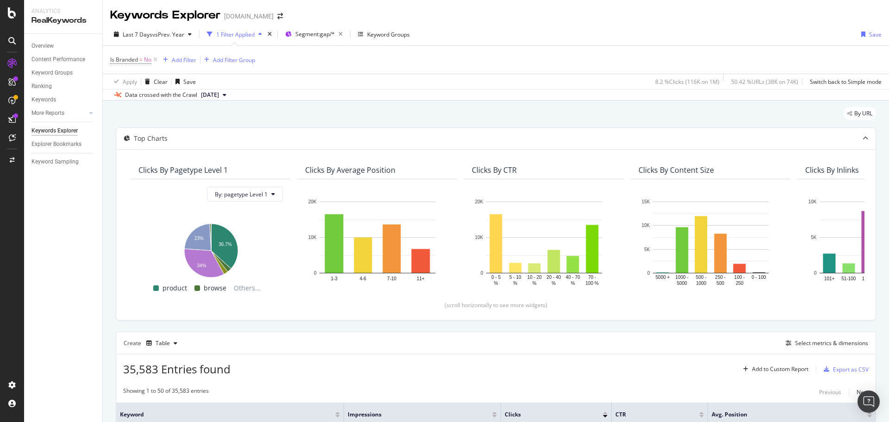
click at [489, 23] on div "Keywords Explorer [DOMAIN_NAME]" at bounding box center [496, 11] width 786 height 23
click at [499, 25] on div "Last 7 Days vs Prev. Year 1 Filter Applied Segment: gap/* Keyword Groups Save I…" at bounding box center [496, 61] width 786 height 77
click at [500, 23] on div "Keywords Explorer [DOMAIN_NAME]" at bounding box center [496, 11] width 786 height 23
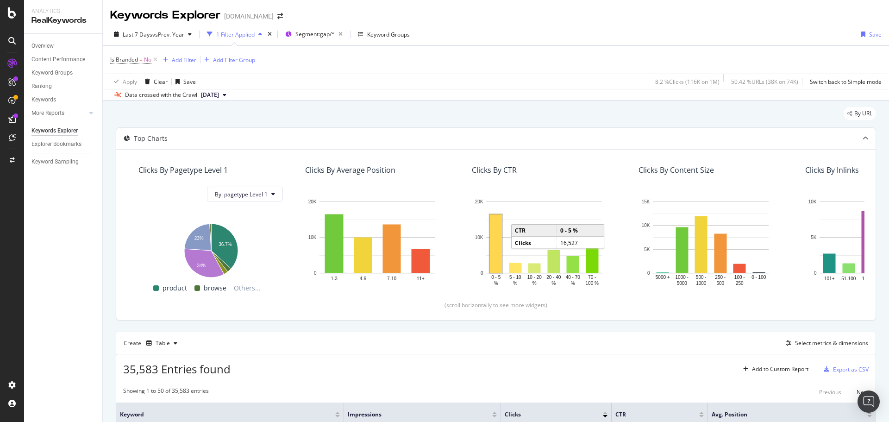
click at [527, 15] on div "Keywords Explorer [DOMAIN_NAME]" at bounding box center [496, 11] width 786 height 23
click at [523, 11] on div "Keywords Explorer [DOMAIN_NAME]" at bounding box center [496, 11] width 786 height 23
click at [518, 107] on div "By URL" at bounding box center [496, 117] width 760 height 20
click at [102, 160] on div "Keyword Sampling" at bounding box center [66, 161] width 71 height 13
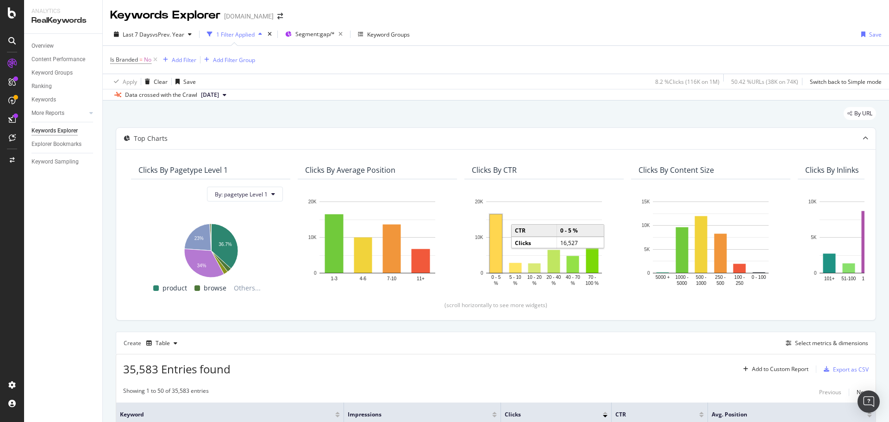
click at [413, 112] on div "By URL" at bounding box center [496, 117] width 760 height 20
click at [630, 114] on div "By URL" at bounding box center [496, 117] width 760 height 20
click at [156, 61] on icon at bounding box center [155, 59] width 8 height 9
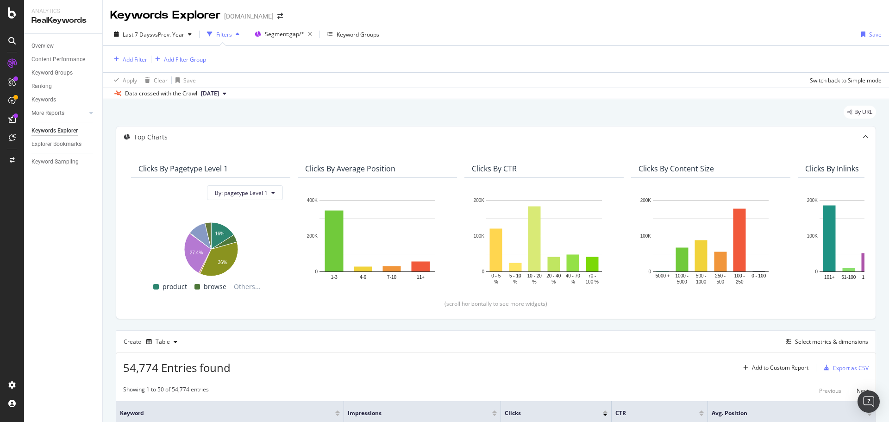
click at [591, 109] on div "By URL" at bounding box center [496, 116] width 760 height 20
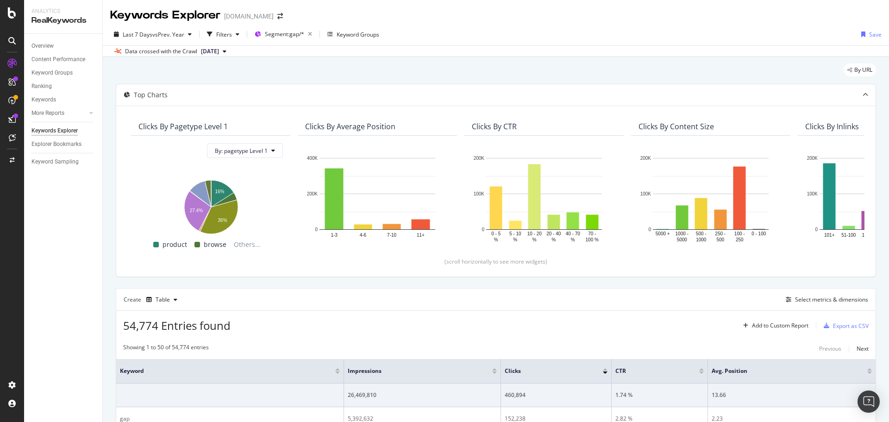
click at [603, 75] on div "By URL" at bounding box center [496, 73] width 760 height 20
click at [544, 68] on div "By URL" at bounding box center [496, 73] width 760 height 20
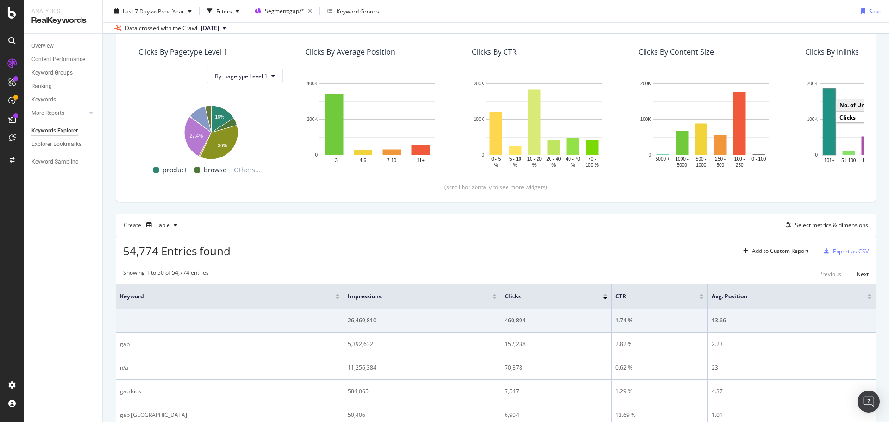
scroll to position [93, 0]
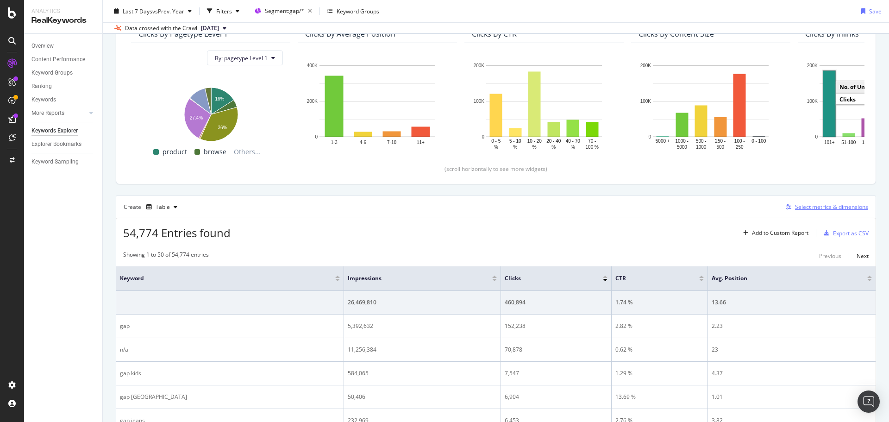
click at [816, 207] on div "Select metrics & dimensions" at bounding box center [831, 207] width 73 height 8
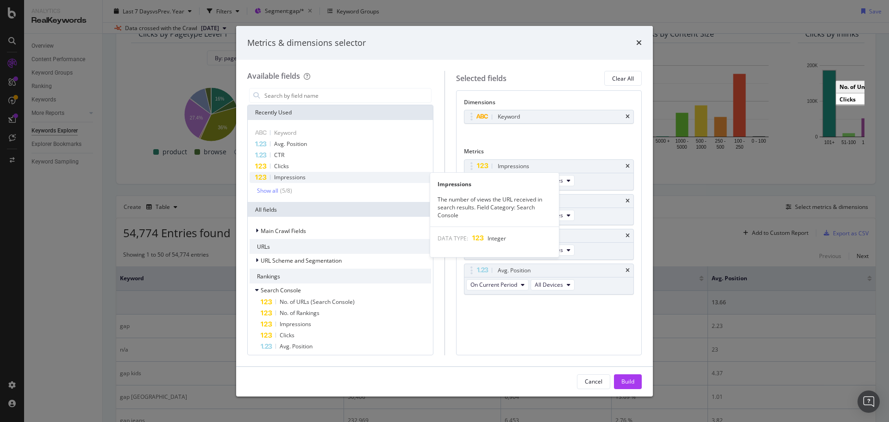
click at [298, 175] on span "Impressions" at bounding box center [289, 177] width 31 height 8
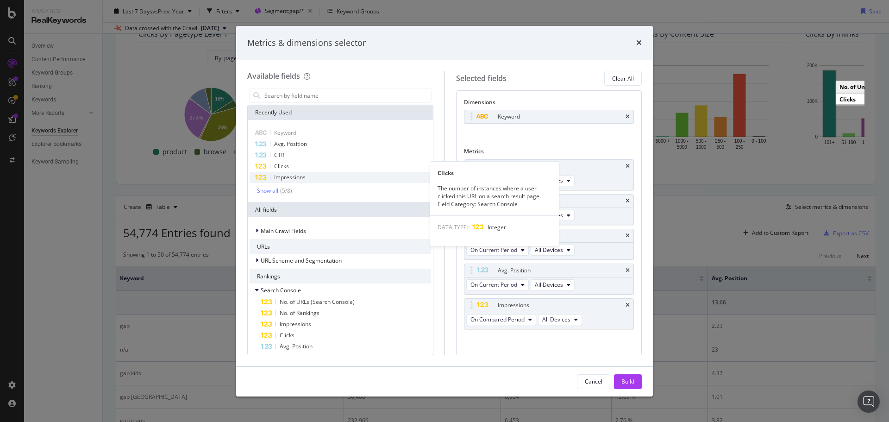
drag, startPoint x: 298, startPoint y: 166, endPoint x: 365, endPoint y: 174, distance: 67.1
click at [298, 166] on div "Clicks" at bounding box center [341, 166] width 182 height 11
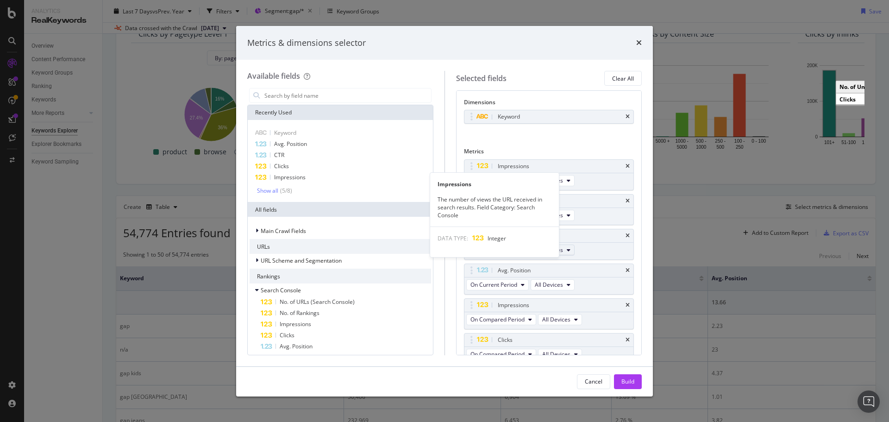
scroll to position [9, 0]
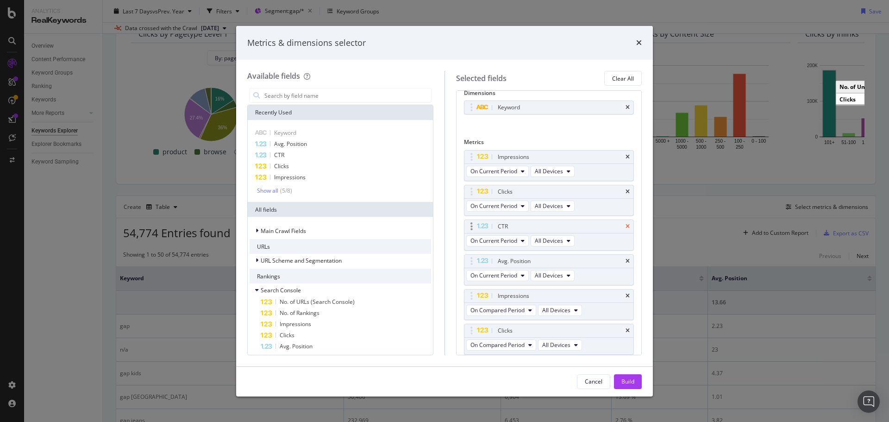
click at [626, 226] on icon "times" at bounding box center [628, 227] width 4 height 6
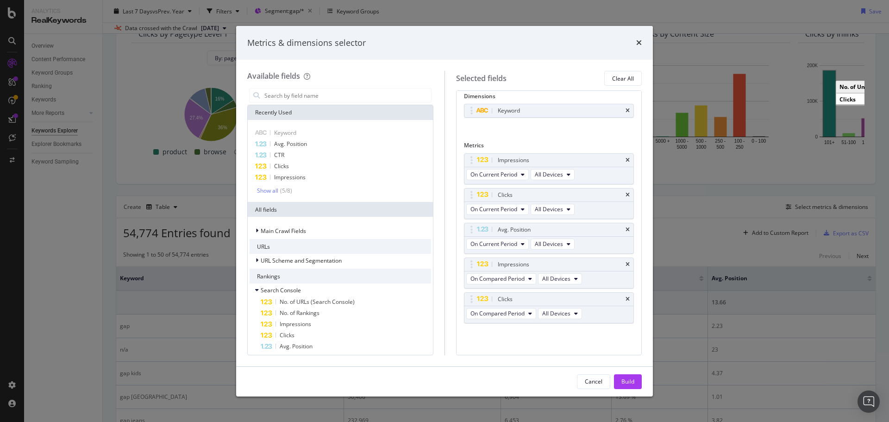
scroll to position [6, 0]
click at [623, 232] on div "Avg. Position" at bounding box center [548, 229] width 169 height 13
click at [626, 229] on icon "times" at bounding box center [628, 230] width 4 height 6
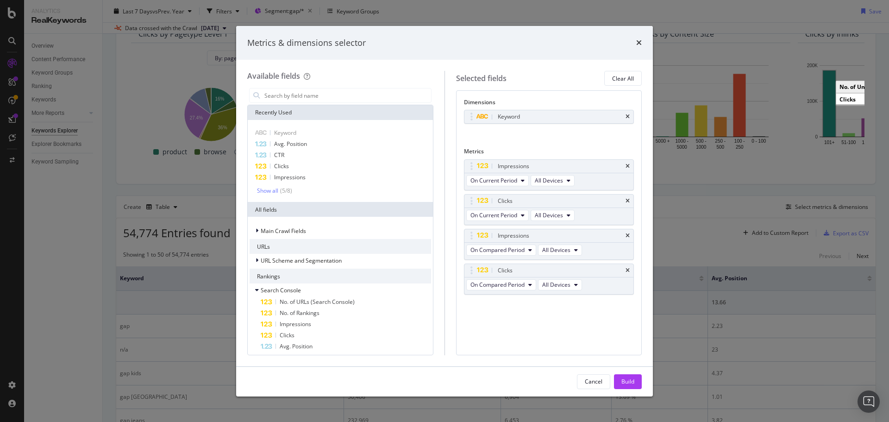
scroll to position [0, 0]
drag, startPoint x: 470, startPoint y: 231, endPoint x: 486, endPoint y: 202, distance: 33.0
click at [472, 195] on body "Analytics RealKeywords Overview Content Performance Keyword Groups Ranking Keyw…" at bounding box center [444, 211] width 889 height 422
click at [508, 214] on span "On Compared Period" at bounding box center [497, 215] width 54 height 8
click at [556, 263] on span "Diff. between Periods - Percentage" at bounding box center [518, 266] width 89 height 8
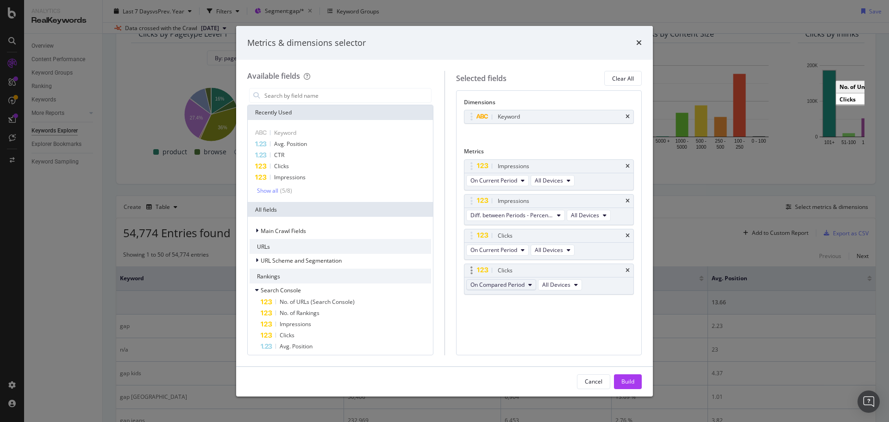
click at [512, 285] on span "On Compared Period" at bounding box center [497, 285] width 54 height 8
click at [545, 334] on span "Diff. between Periods - Percentage" at bounding box center [518, 336] width 89 height 8
click at [332, 94] on input "modal" at bounding box center [347, 95] width 168 height 14
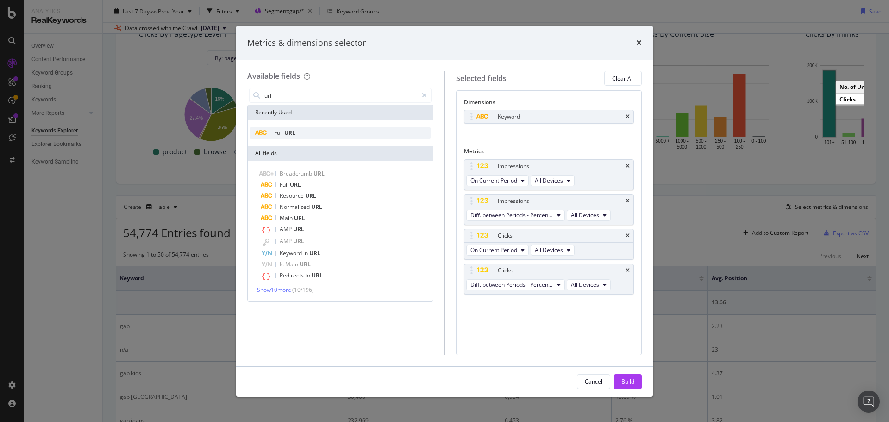
click at [308, 136] on div "Full URL" at bounding box center [341, 132] width 182 height 11
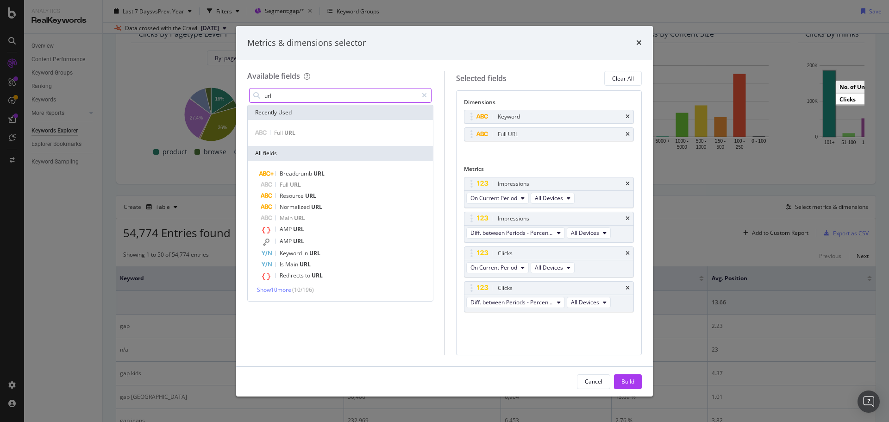
click at [316, 96] on input "url" at bounding box center [340, 95] width 154 height 14
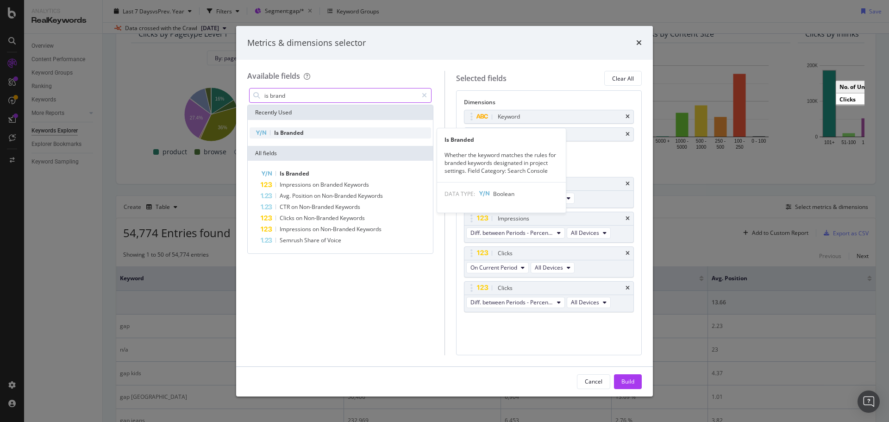
type input "is brand"
click at [310, 135] on div "Is Branded" at bounding box center [341, 132] width 182 height 11
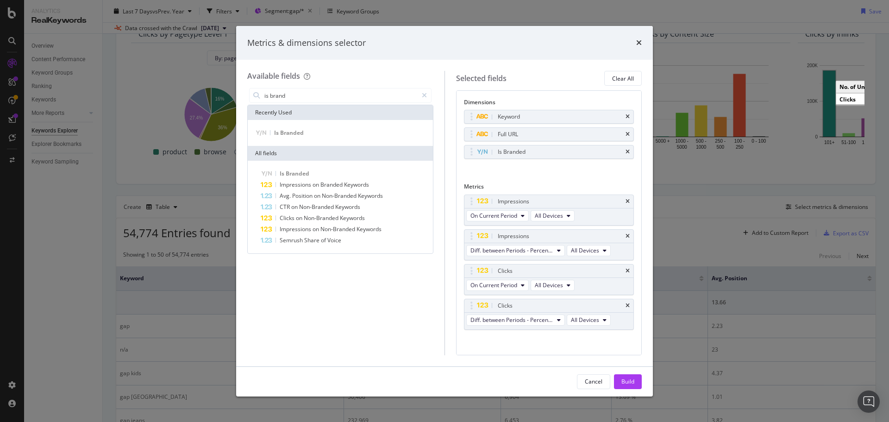
click at [627, 384] on div "Build" at bounding box center [627, 381] width 13 height 8
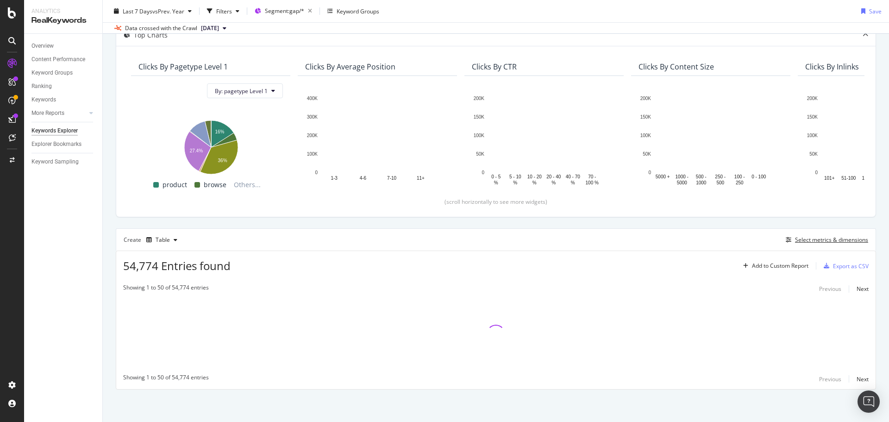
scroll to position [60, 0]
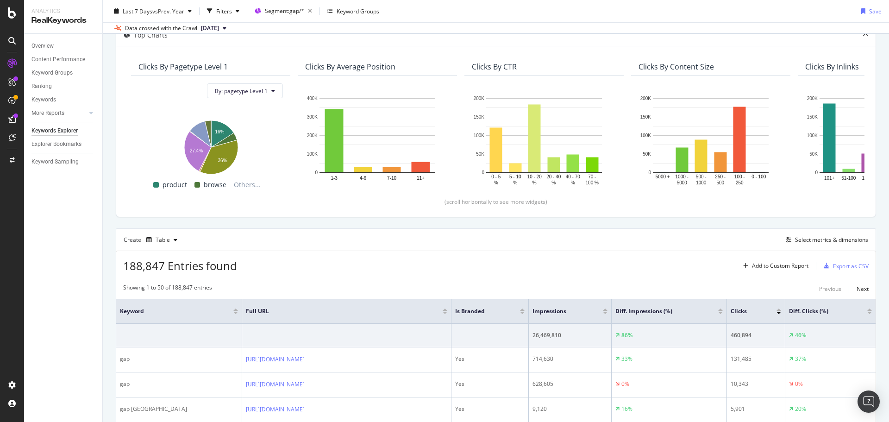
click at [699, 14] on div "Last 7 Days vs Prev. Year Filters Segment: gap/* Keyword Groups Save" at bounding box center [496, 13] width 786 height 19
click at [839, 265] on div "Export as CSV" at bounding box center [851, 266] width 36 height 8
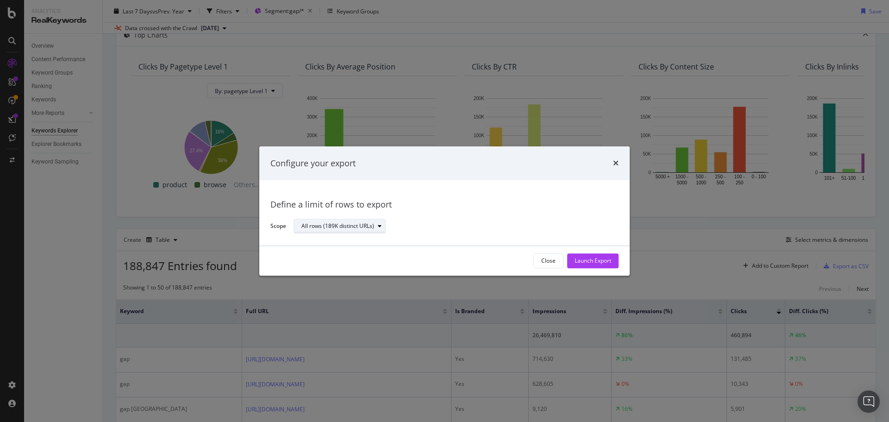
click at [347, 226] on div "All rows (189K distinct URLs)" at bounding box center [337, 227] width 73 height 6
click at [338, 255] on div "Define a limit" at bounding box center [322, 257] width 34 height 8
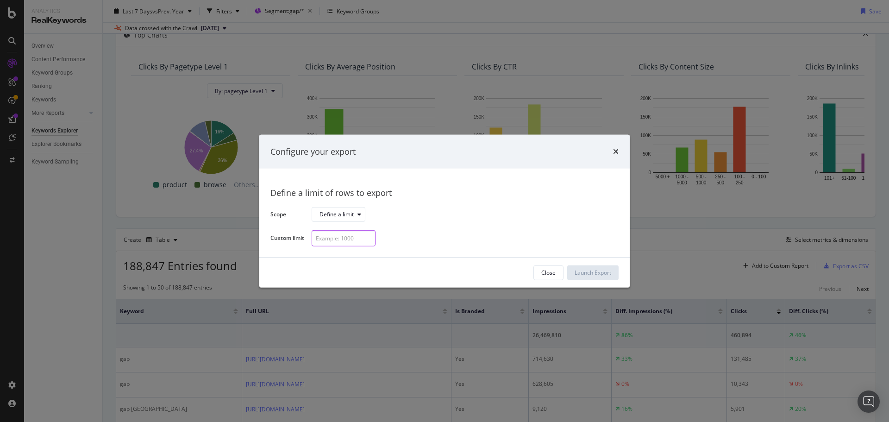
click at [339, 241] on input "modal" at bounding box center [344, 238] width 64 height 16
type input "500"
click at [590, 269] on div "Launch Export" at bounding box center [593, 273] width 37 height 8
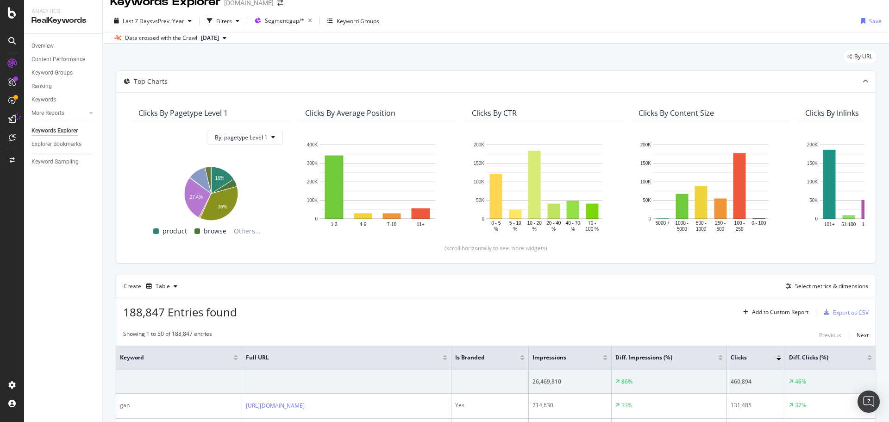
click at [221, 19] on div "Filters" at bounding box center [224, 21] width 16 height 8
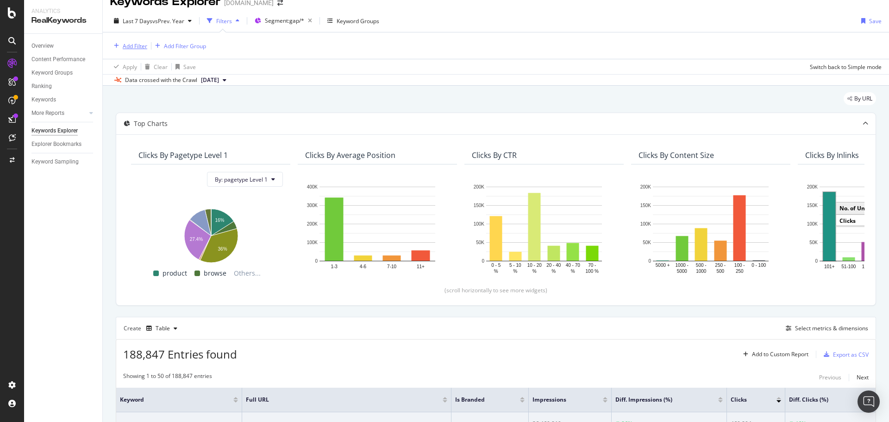
click at [134, 46] on div "Add Filter" at bounding box center [135, 46] width 25 height 8
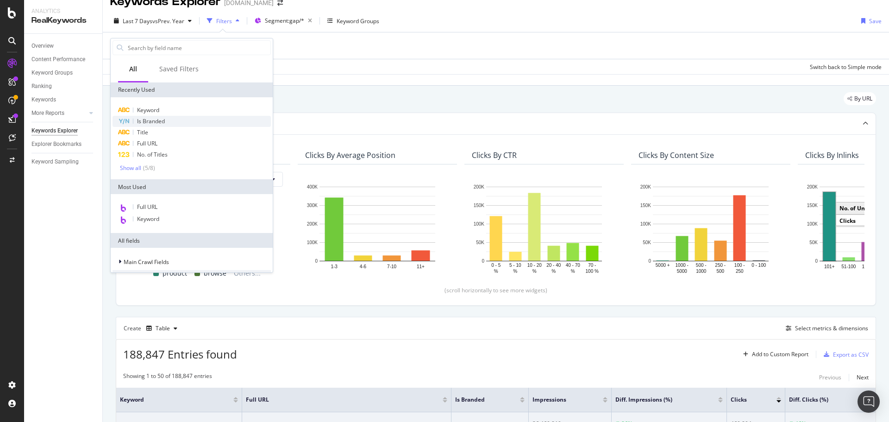
click at [150, 123] on span "Is Branded" at bounding box center [151, 121] width 28 height 8
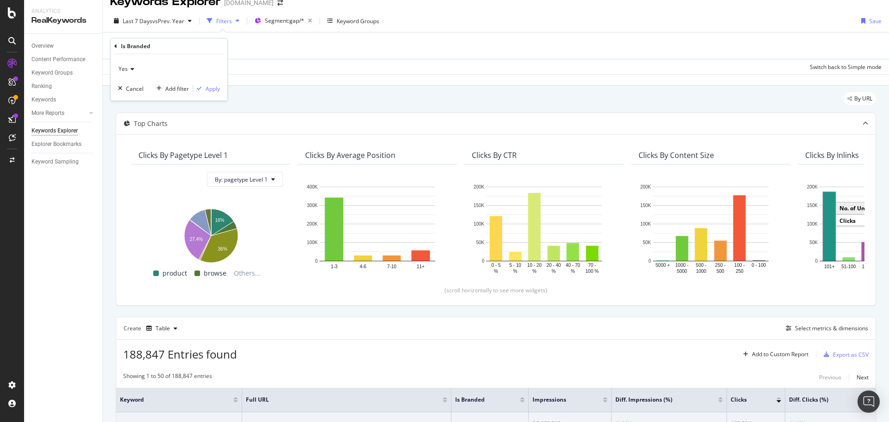
click at [126, 67] on span "Yes" at bounding box center [123, 69] width 9 height 8
click at [134, 98] on div "No" at bounding box center [169, 100] width 99 height 12
click at [210, 87] on div "Apply" at bounding box center [213, 89] width 14 height 8
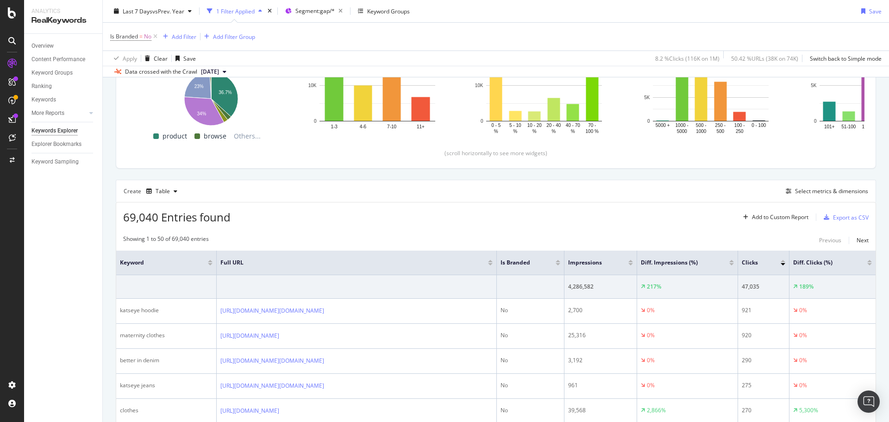
scroll to position [152, 0]
click at [833, 213] on div "Export as CSV" at bounding box center [851, 217] width 36 height 8
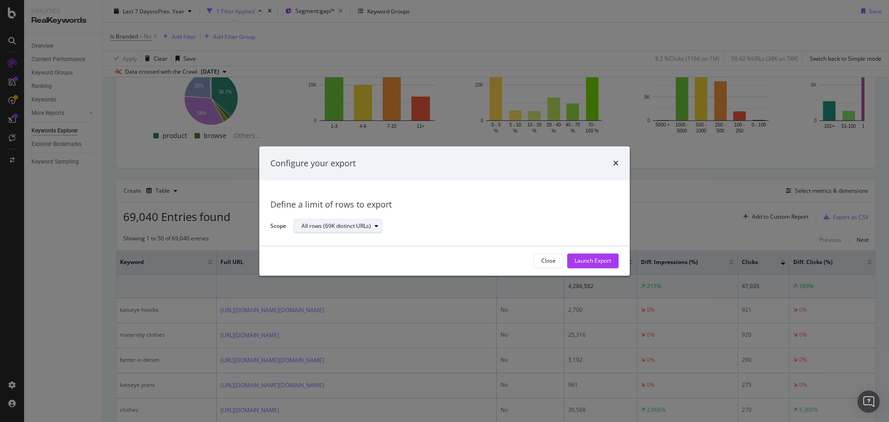
click at [326, 224] on div "All rows (69K distinct URLs)" at bounding box center [335, 227] width 69 height 6
click at [324, 254] on div "Define a limit" at bounding box center [322, 257] width 34 height 8
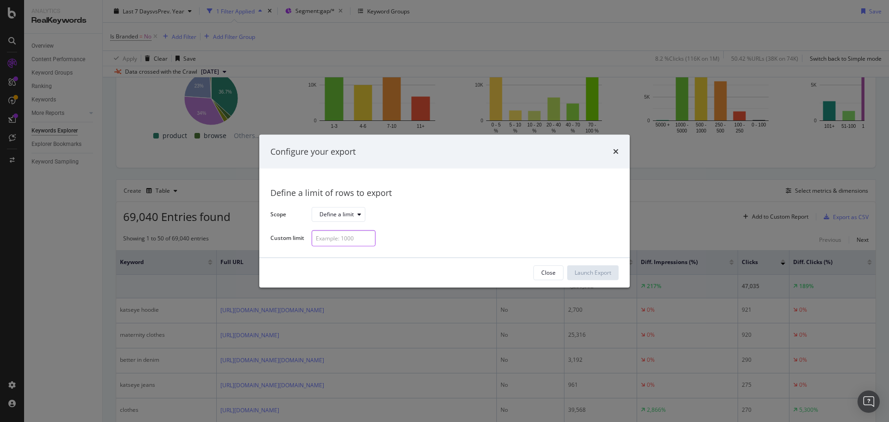
click at [338, 232] on input "modal" at bounding box center [344, 238] width 64 height 16
type input "300"
click at [585, 270] on div "Launch Export" at bounding box center [593, 273] width 37 height 8
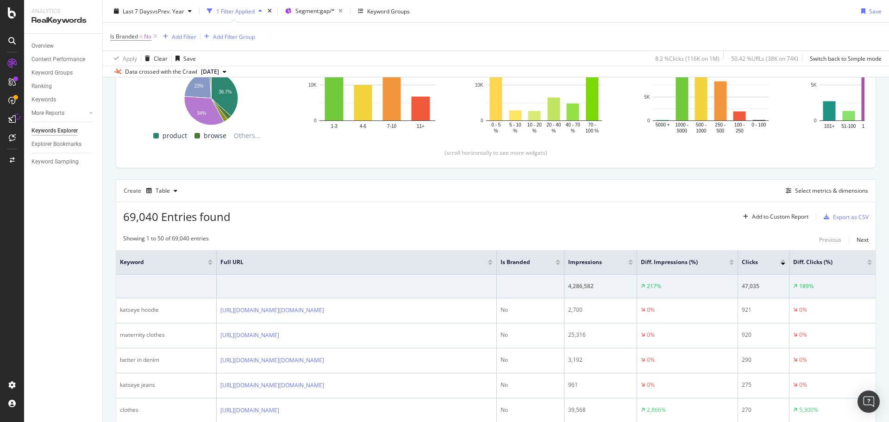
click at [711, 13] on div "Last 7 Days vs Prev. Year 1 Filter Applied Segment: gap/* Keyword Groups Save" at bounding box center [496, 13] width 786 height 19
